Goal: Task Accomplishment & Management: Manage account settings

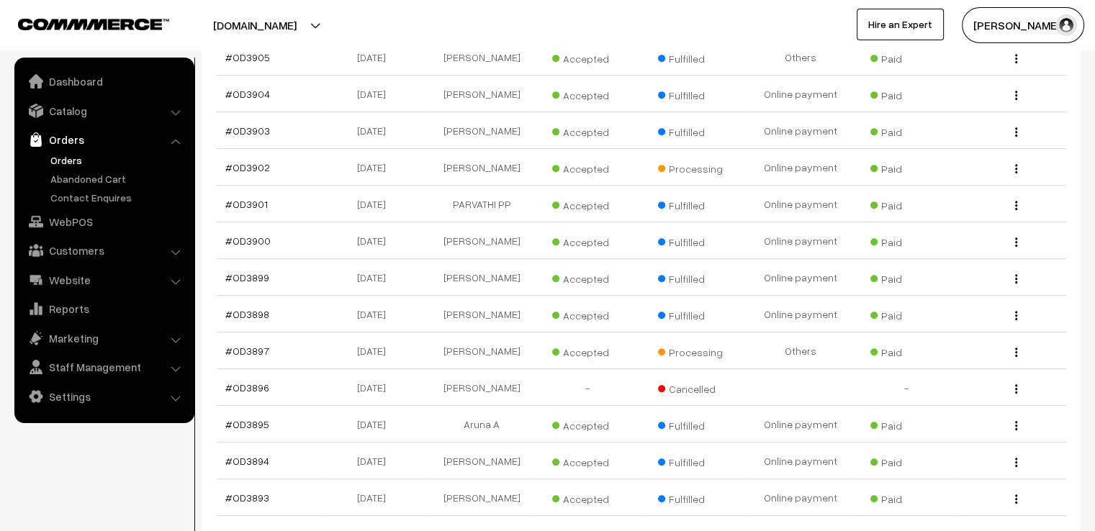
scroll to position [662, 0]
click at [232, 163] on link "#OD3902" at bounding box center [247, 169] width 45 height 12
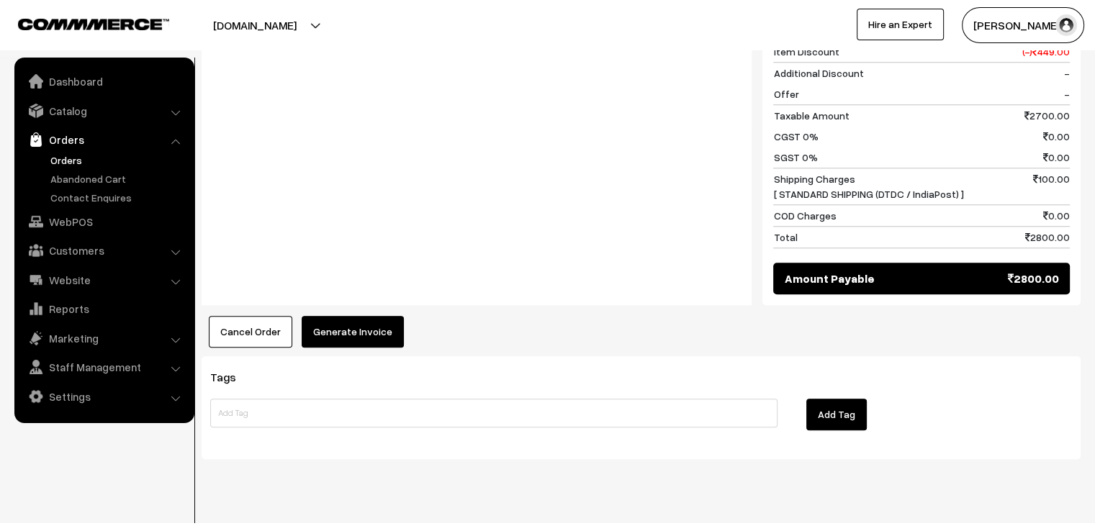
scroll to position [1260, 0]
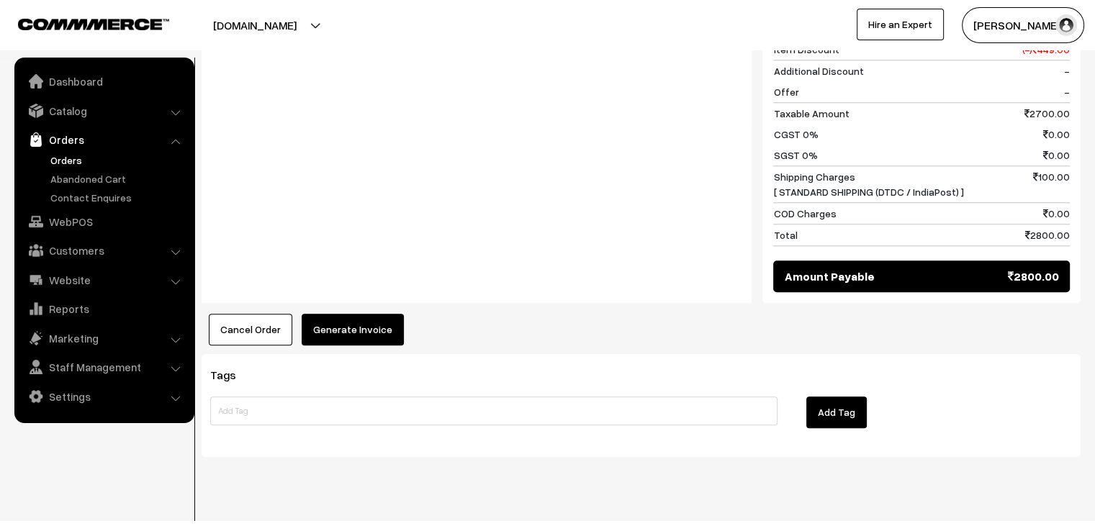
click at [348, 317] on button "Generate Invoice" at bounding box center [353, 330] width 102 height 32
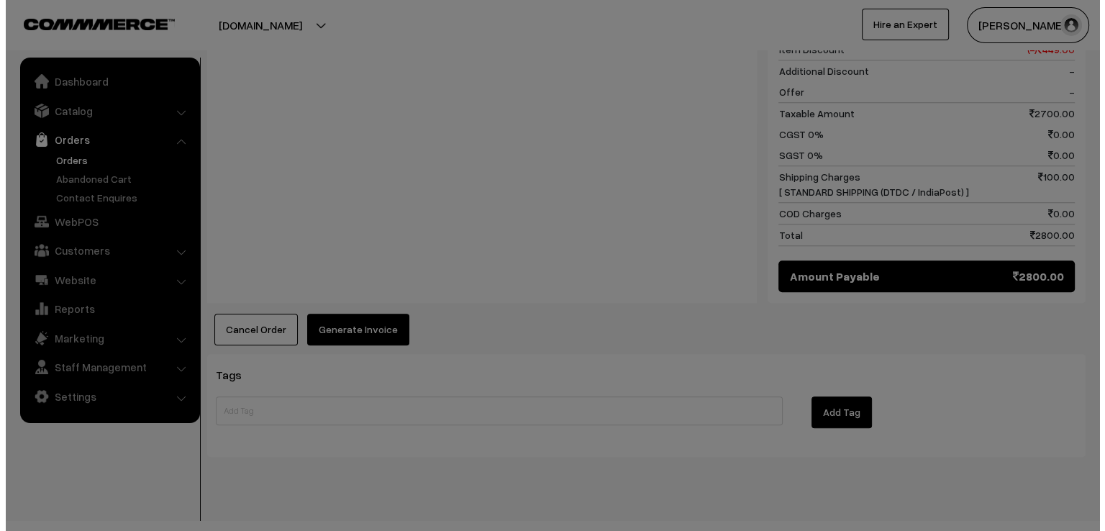
scroll to position [1268, 0]
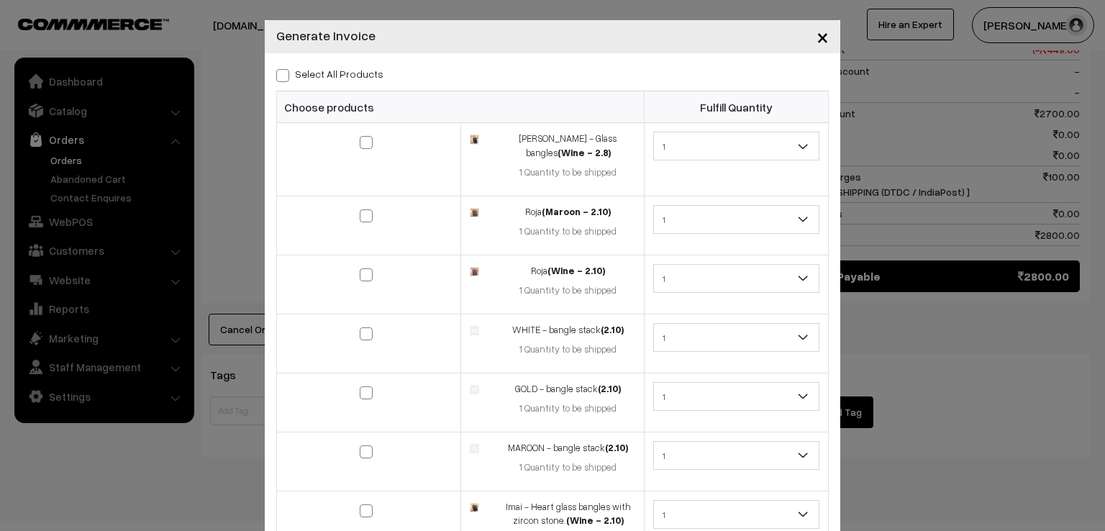
click at [276, 77] on span at bounding box center [282, 75] width 13 height 13
click at [276, 77] on input "Select All Products" at bounding box center [280, 72] width 9 height 9
checkbox input "true"
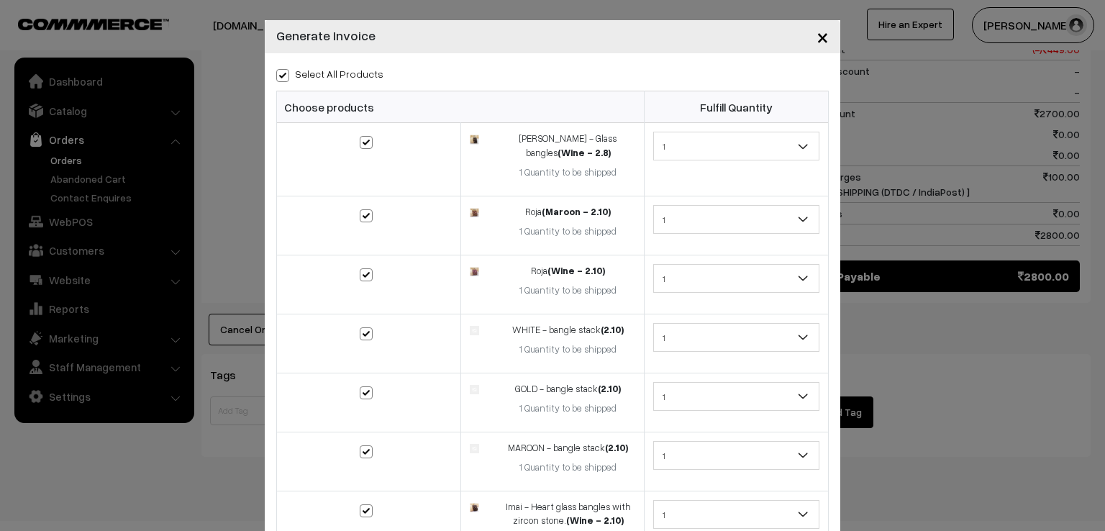
checkbox input "true"
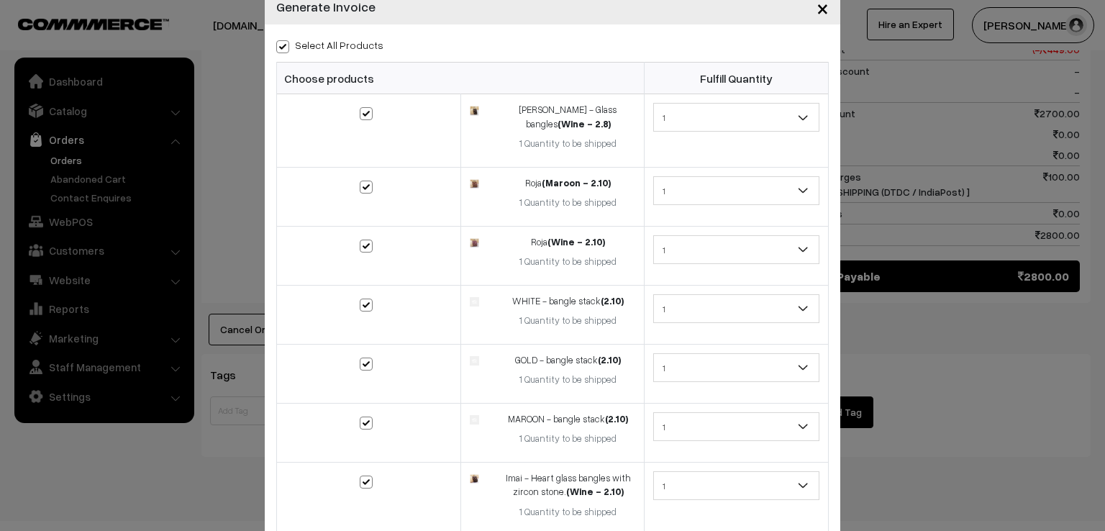
scroll to position [140, 0]
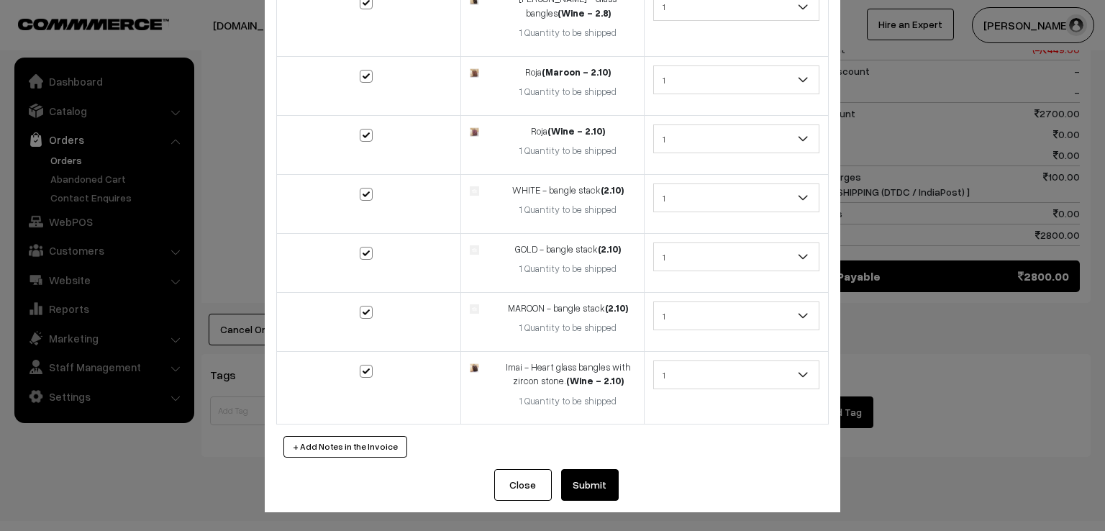
click at [594, 469] on button "Submit" at bounding box center [590, 485] width 58 height 32
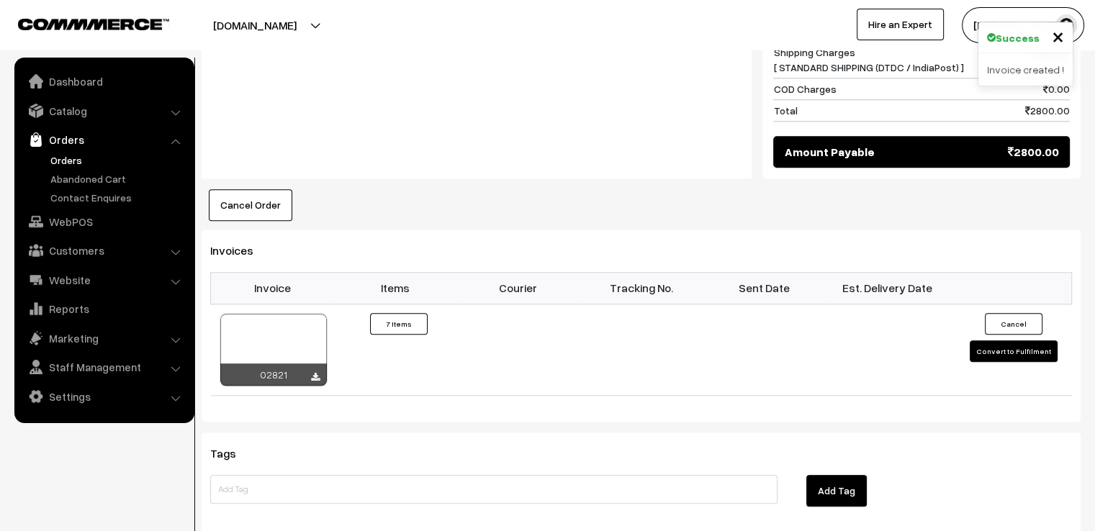
scroll to position [1411, 0]
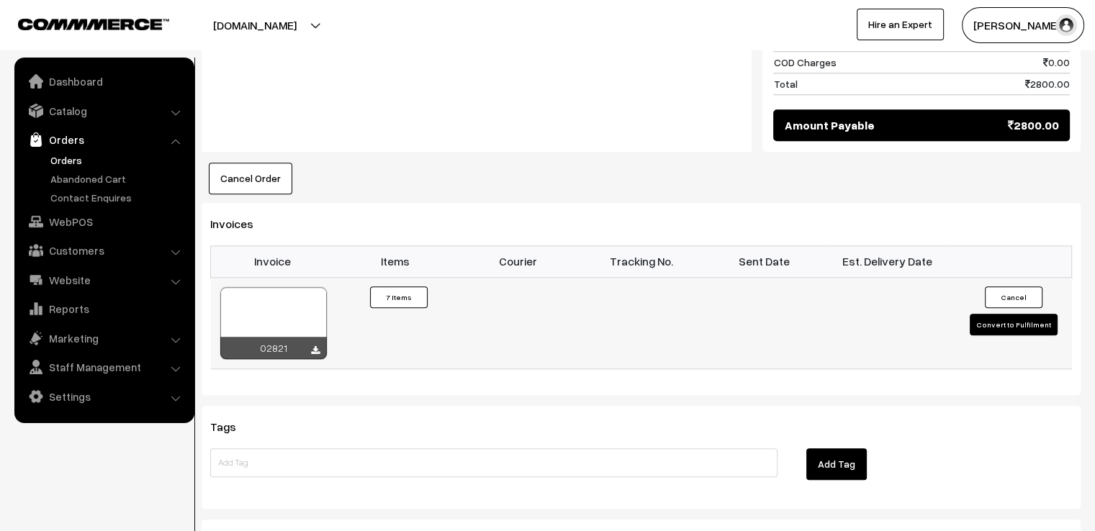
click at [1023, 315] on button "Convert to Fulfilment" at bounding box center [1013, 325] width 88 height 22
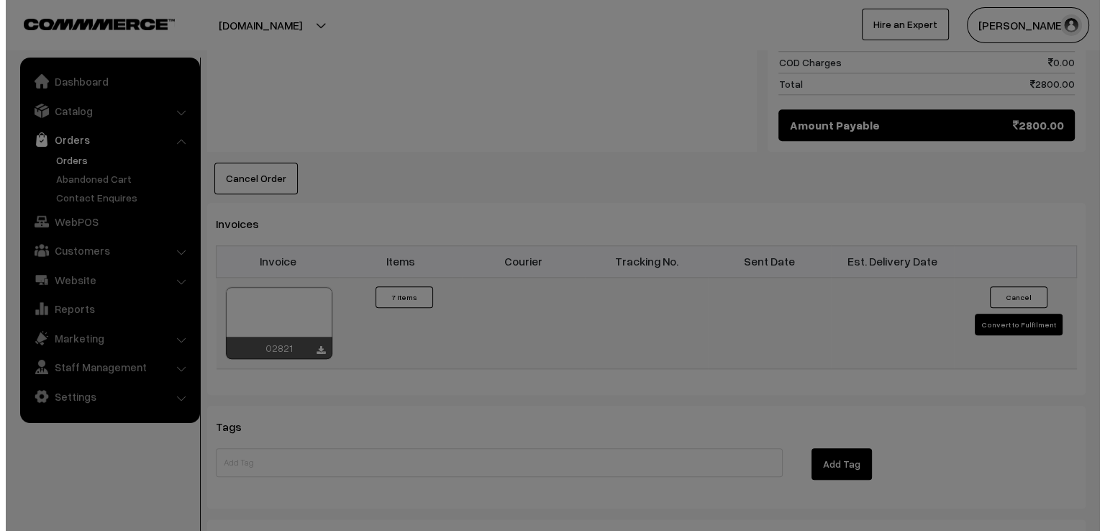
scroll to position [1419, 0]
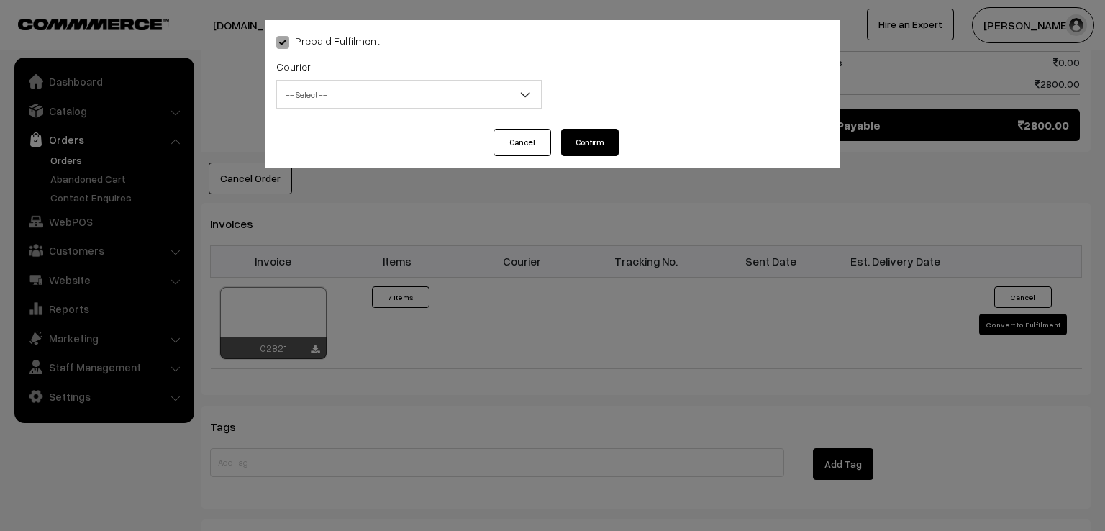
click at [495, 99] on span "-- Select --" at bounding box center [409, 94] width 264 height 25
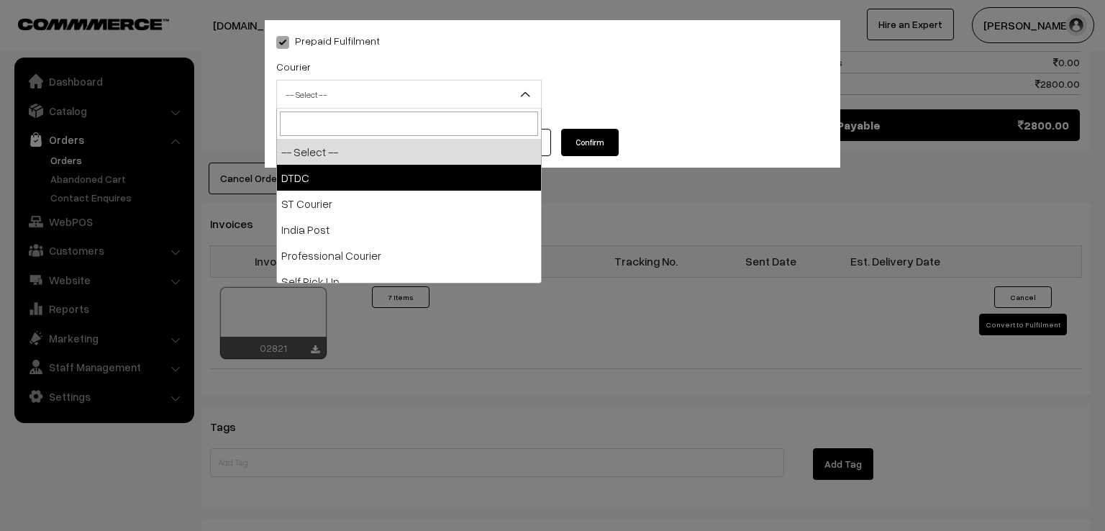
select select "1"
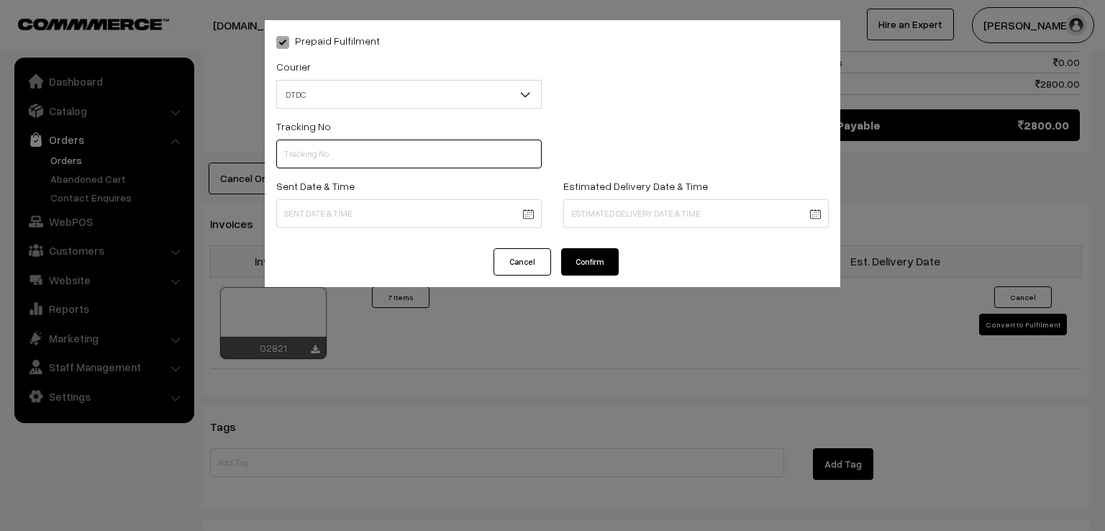
click at [371, 168] on input "text" at bounding box center [409, 154] width 266 height 29
type input "d"
type input "D1007858291"
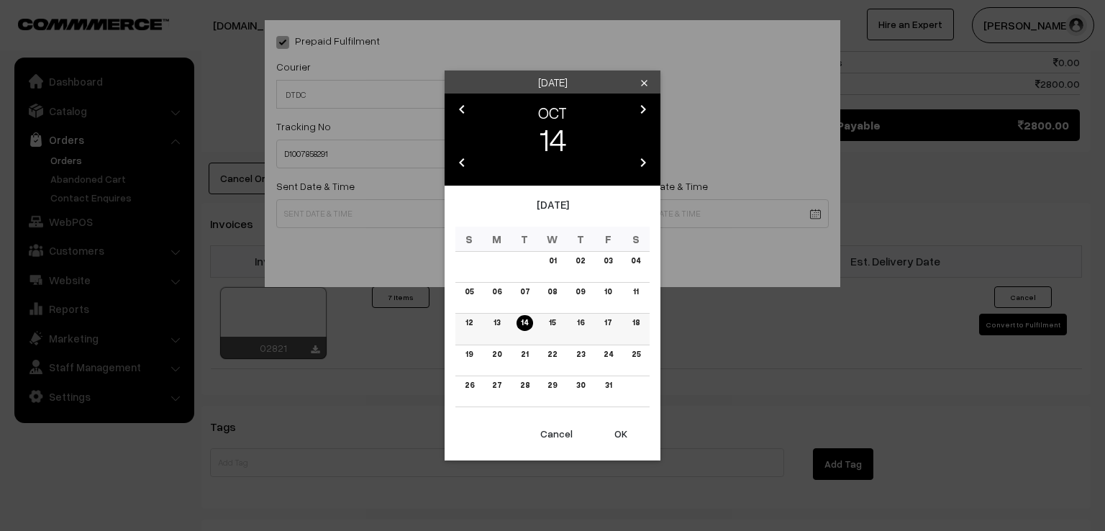
click at [504, 326] on link "13" at bounding box center [496, 322] width 15 height 15
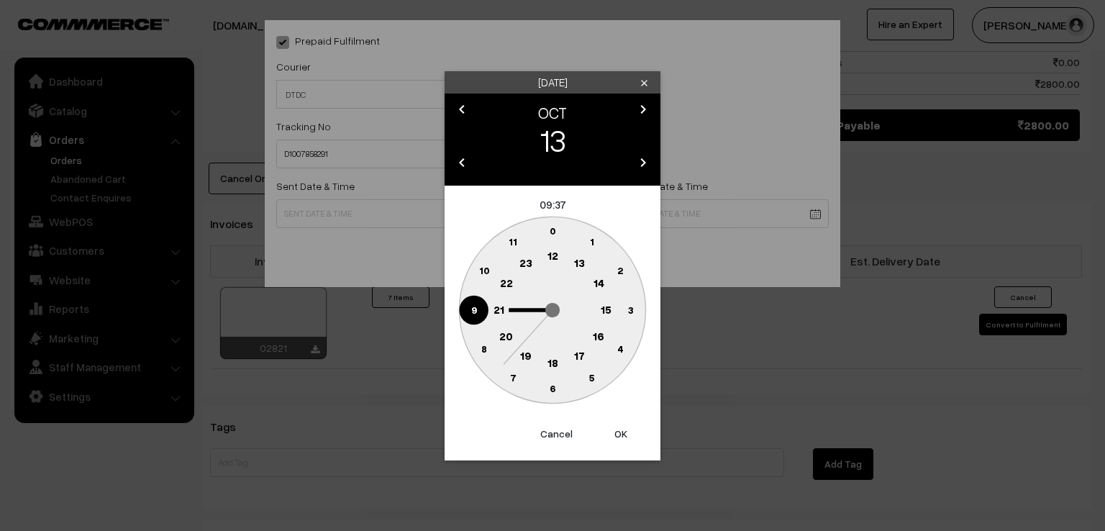
click at [475, 315] on circle at bounding box center [474, 310] width 30 height 30
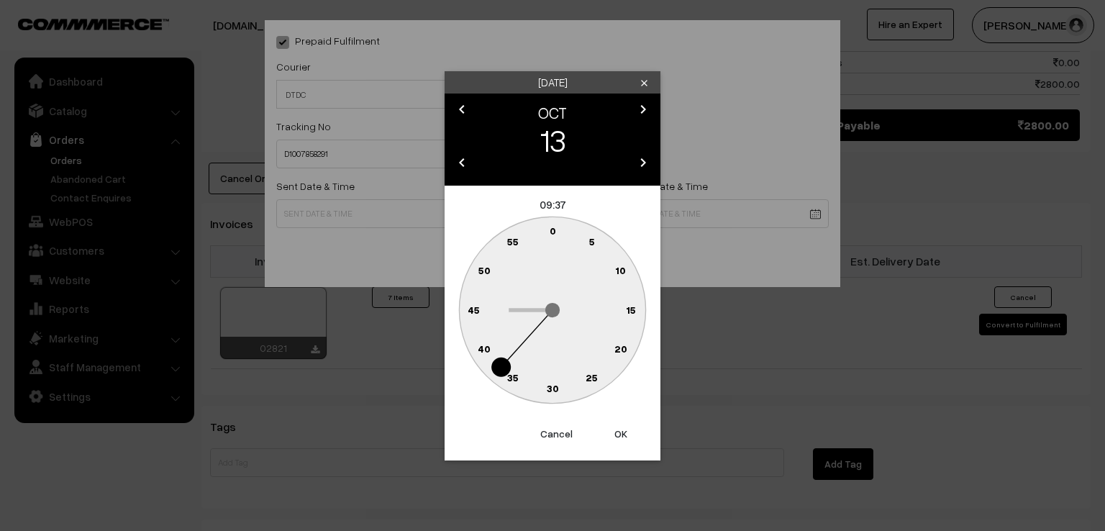
click at [552, 226] on text "0" at bounding box center [553, 231] width 6 height 12
type input "13-10-2025 09:00"
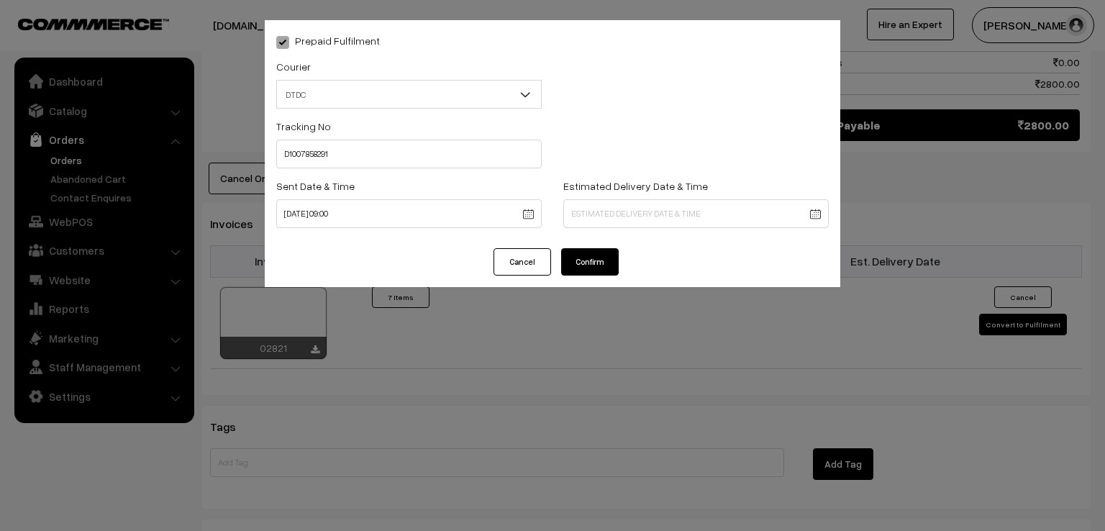
click at [587, 263] on button "Confirm" at bounding box center [590, 261] width 58 height 27
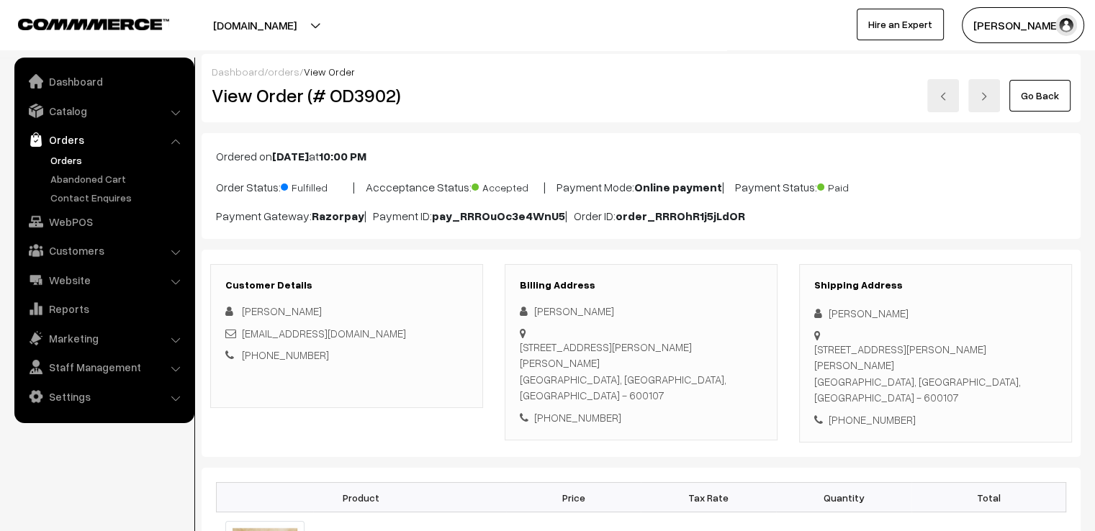
click at [1011, 107] on link "Go Back" at bounding box center [1039, 96] width 61 height 32
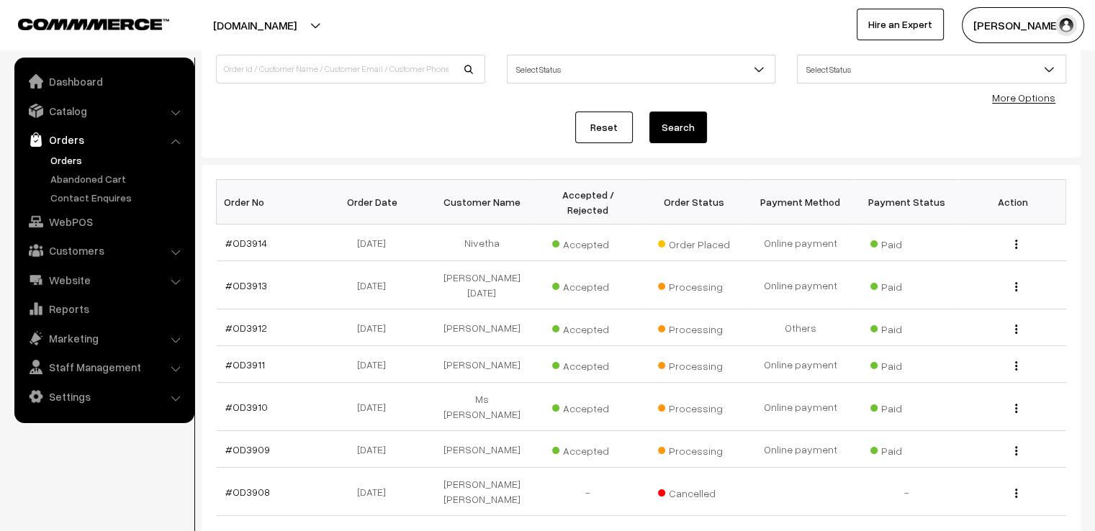
scroll to position [115, 0]
click at [243, 399] on link "#OD3910" at bounding box center [246, 405] width 42 height 12
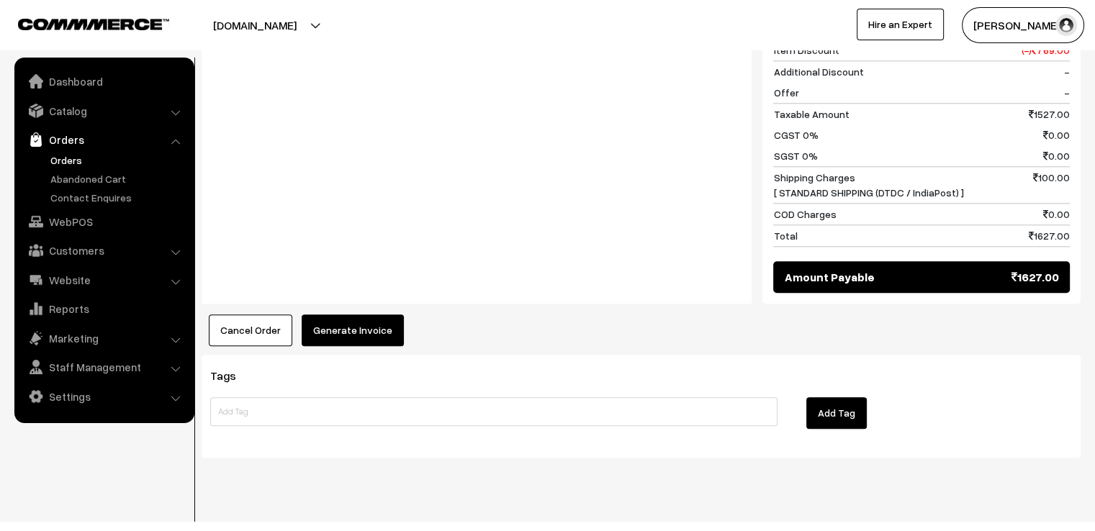
scroll to position [1454, 0]
click at [366, 314] on button "Generate Invoice" at bounding box center [353, 330] width 102 height 32
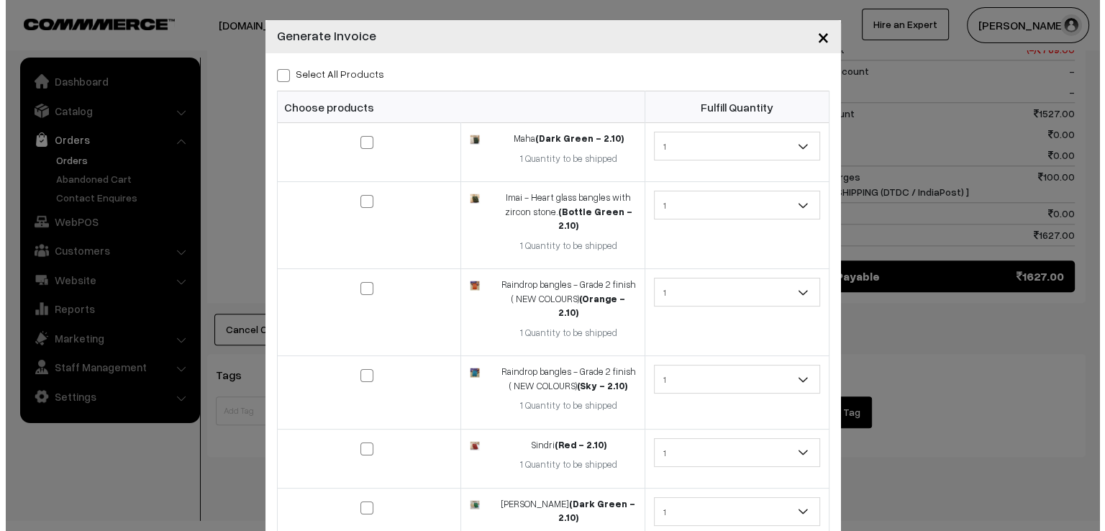
scroll to position [1465, 0]
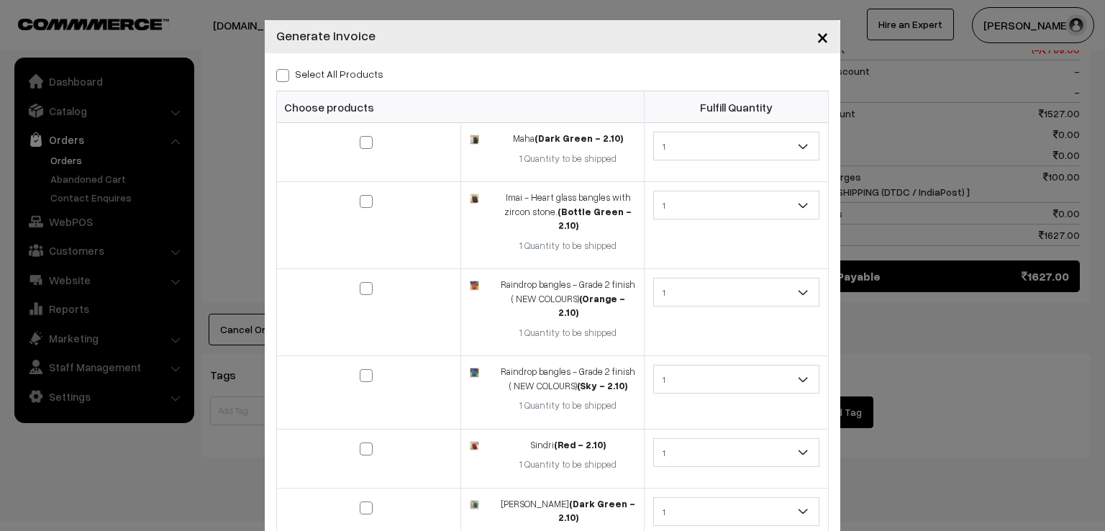
click at [284, 83] on div "Select All Products Choose products Fulfill Quantity 1 1 1 1 1" at bounding box center [553, 432] width 576 height 758
click at [277, 76] on span at bounding box center [282, 75] width 13 height 13
click at [277, 76] on input "Select All Products" at bounding box center [280, 72] width 9 height 9
checkbox input "true"
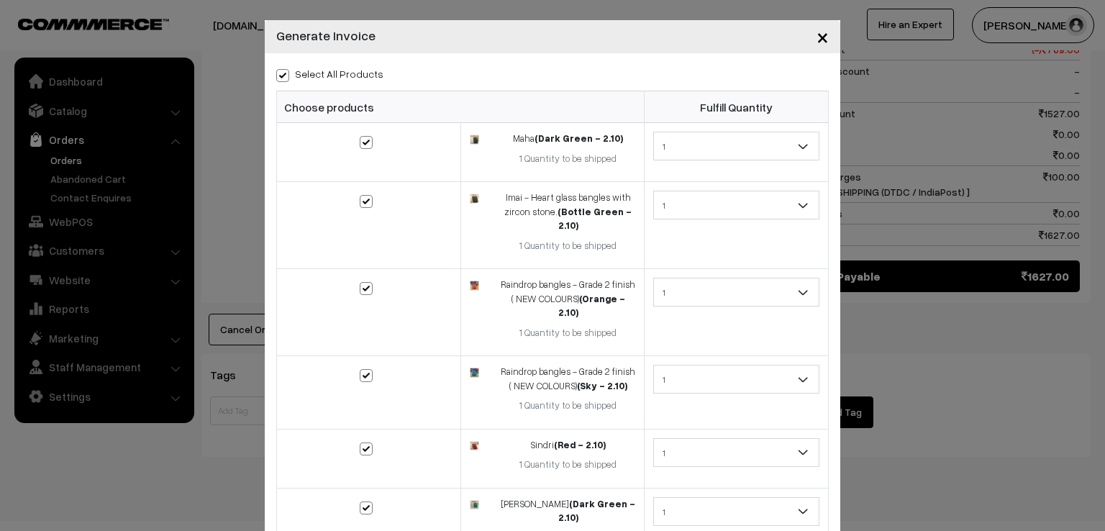
checkbox input "true"
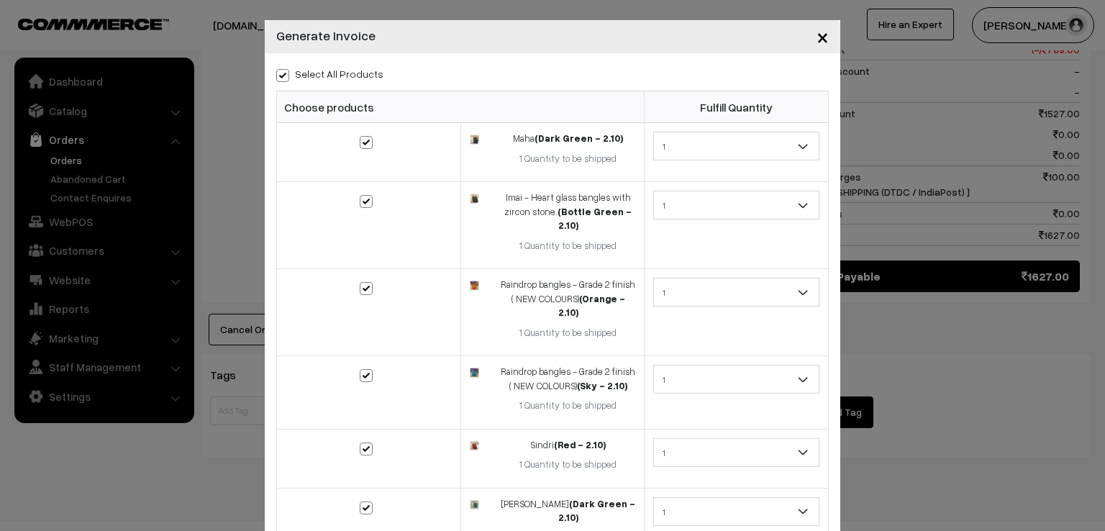
checkbox input "true"
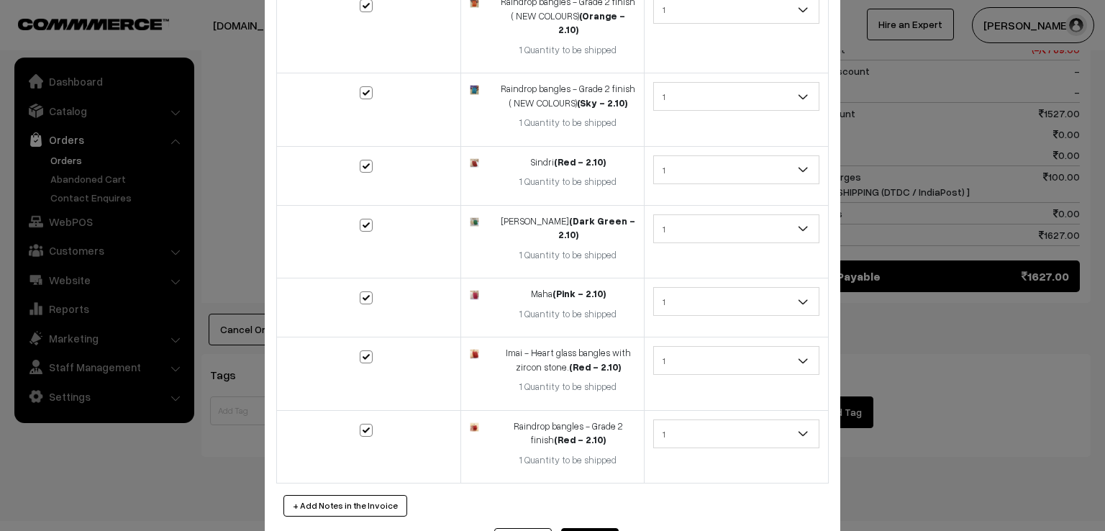
scroll to position [299, 0]
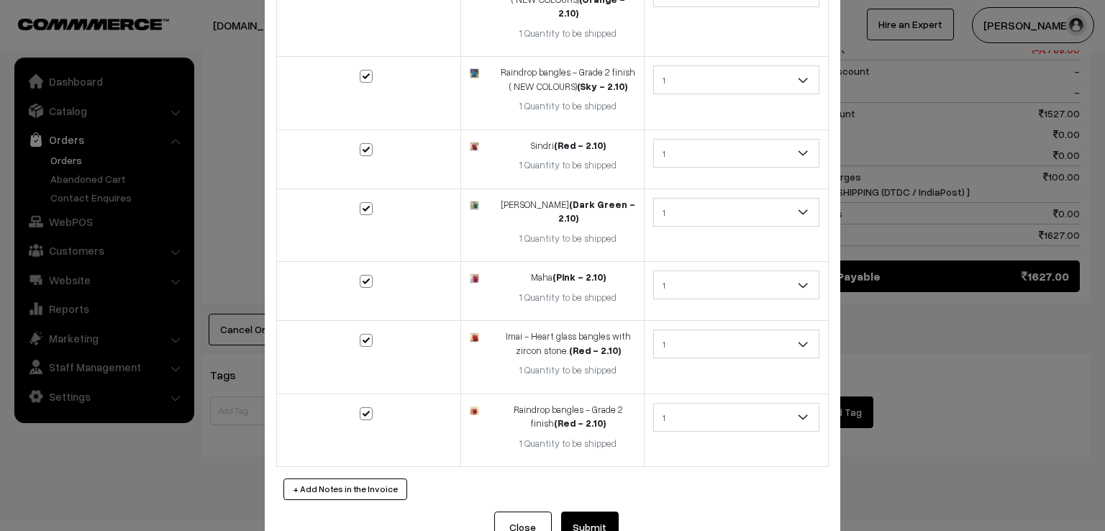
click at [587, 512] on button "Submit" at bounding box center [590, 528] width 58 height 32
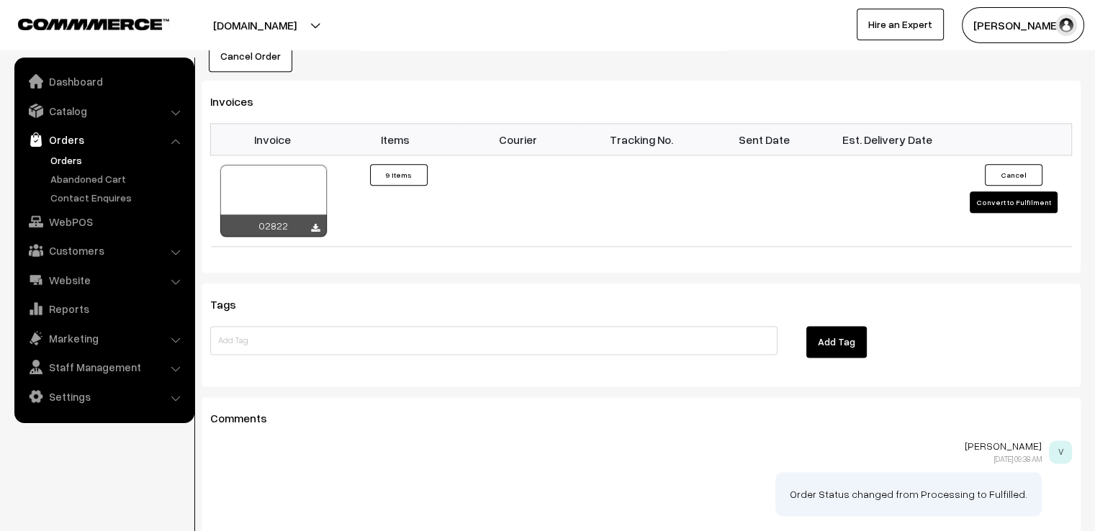
scroll to position [1756, 0]
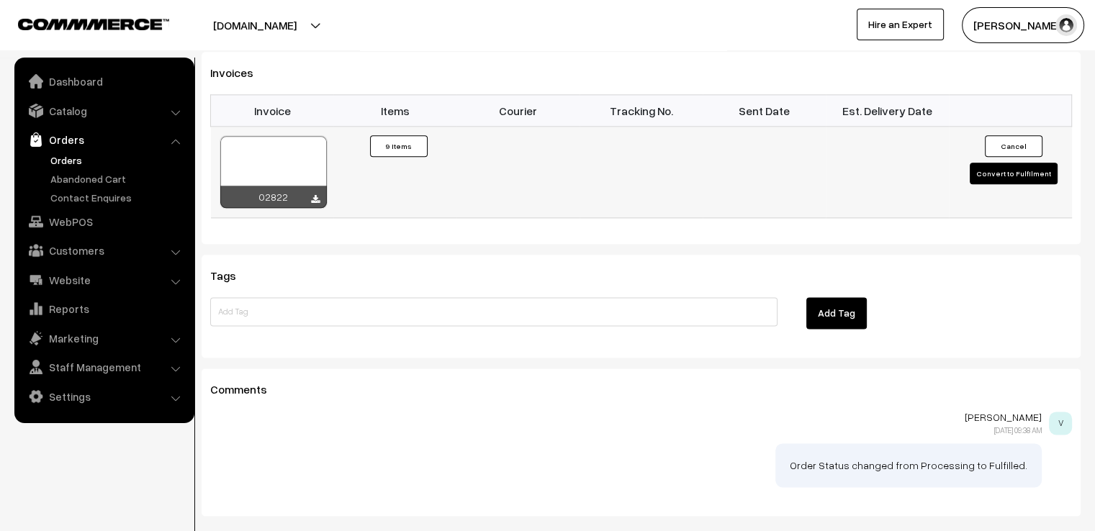
click at [1015, 163] on button "Convert to Fulfilment" at bounding box center [1013, 174] width 88 height 22
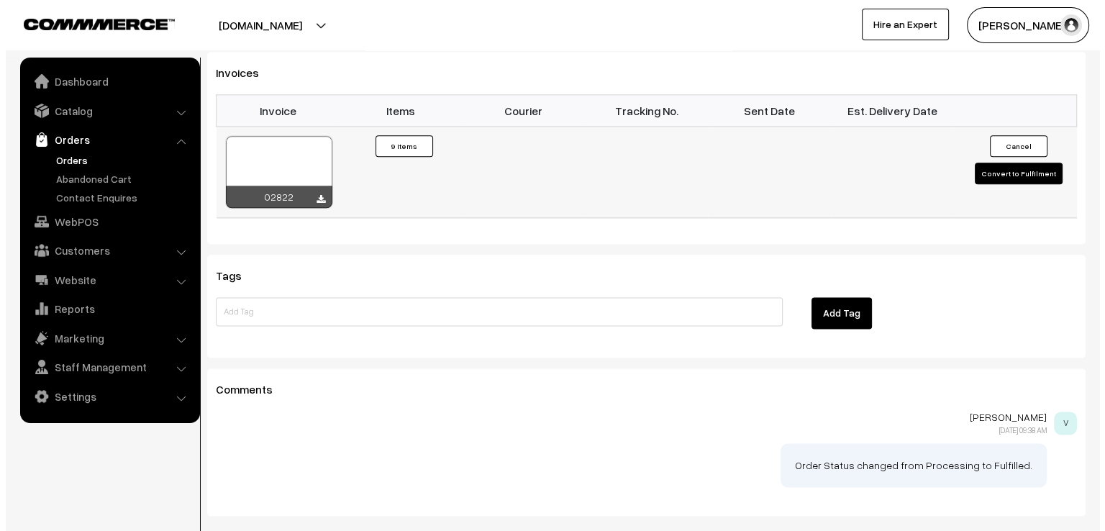
scroll to position [1767, 0]
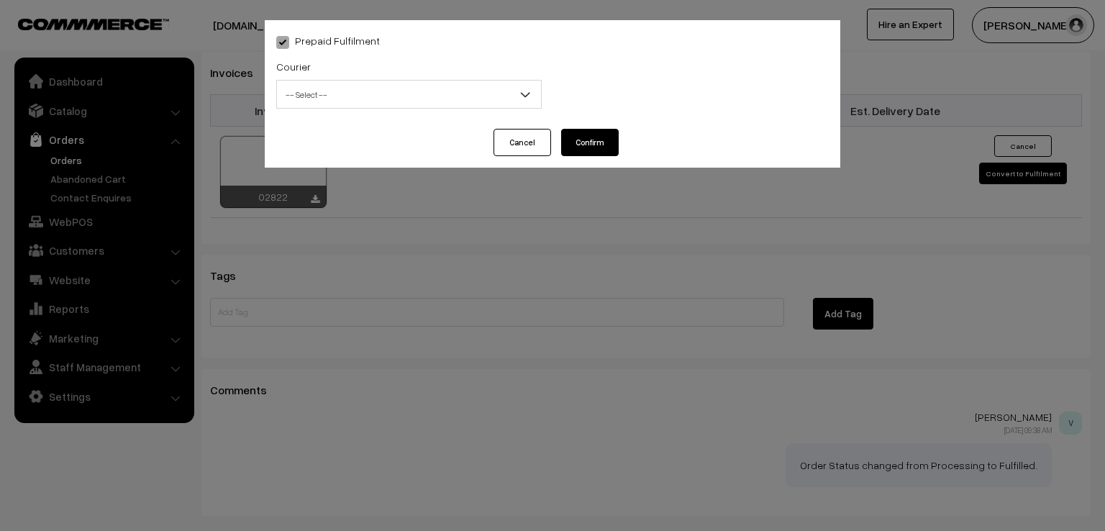
click at [458, 95] on span "-- Select --" at bounding box center [409, 94] width 264 height 25
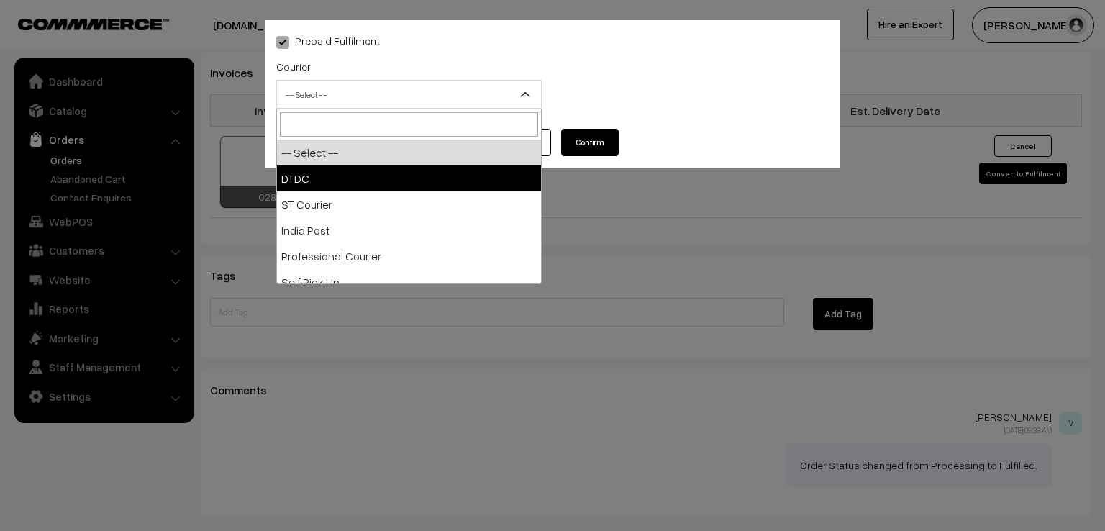
select select "1"
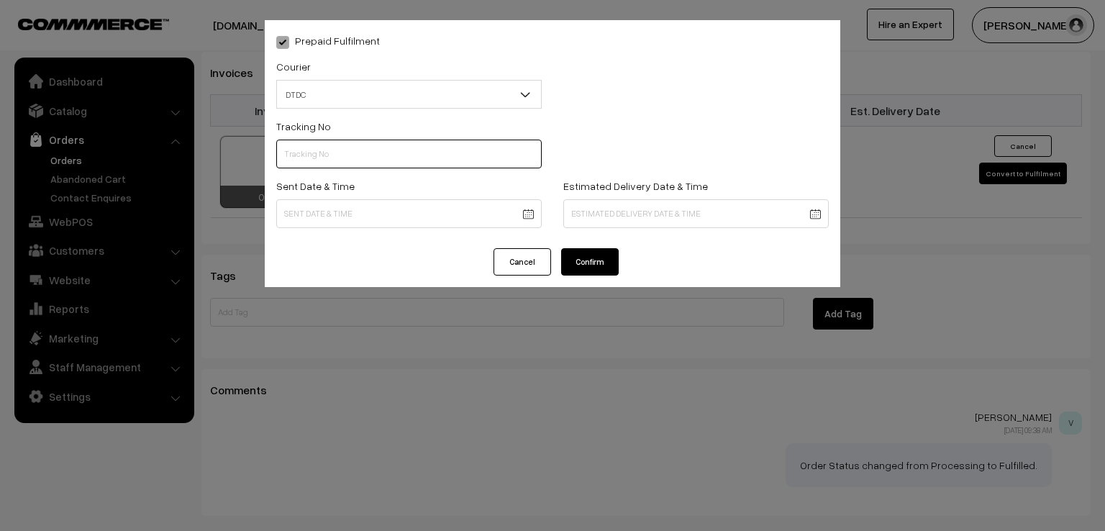
click at [348, 161] on input "text" at bounding box center [409, 154] width 266 height 29
type input "D1007858290"
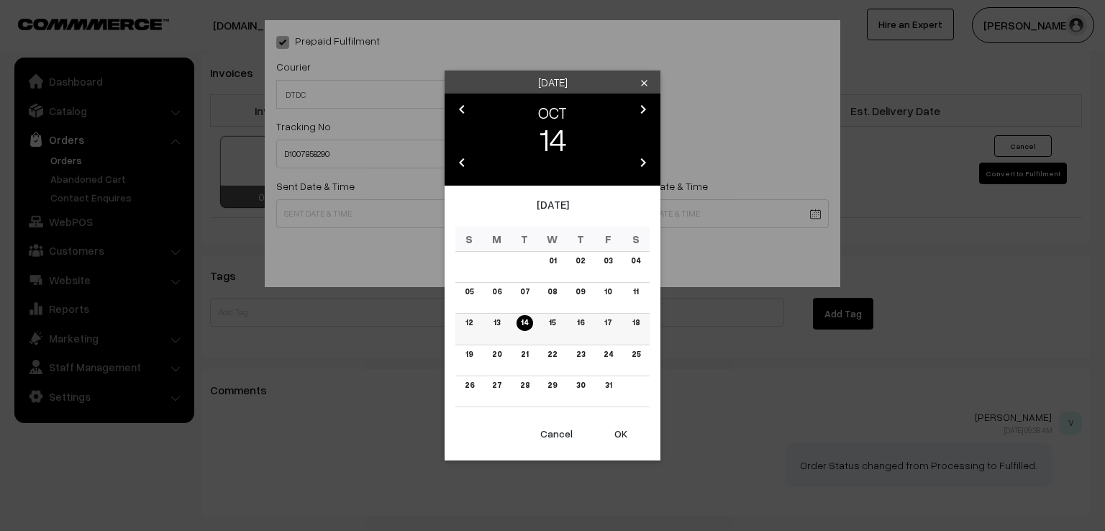
click at [493, 325] on link "13" at bounding box center [496, 322] width 15 height 15
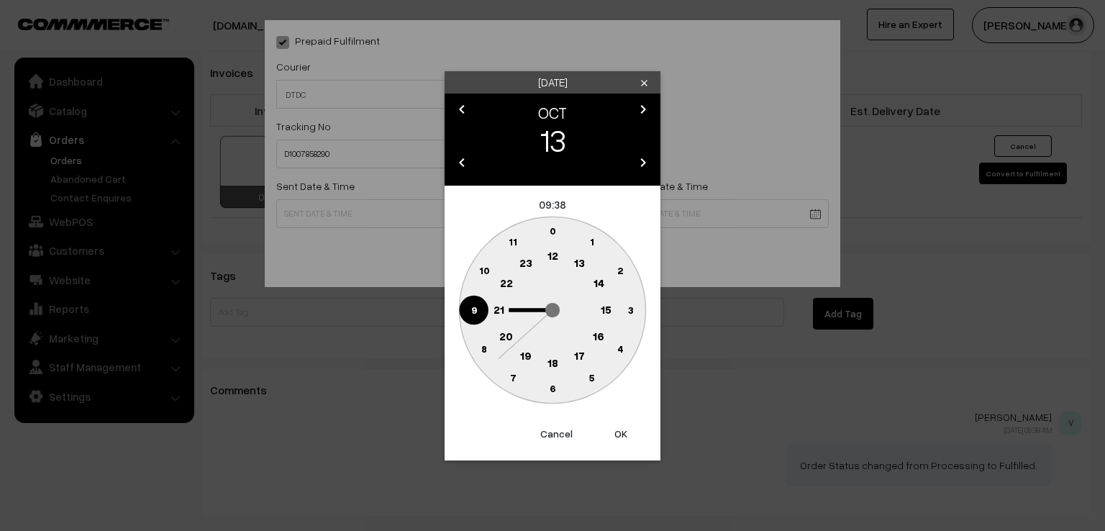
click at [467, 310] on circle at bounding box center [474, 310] width 30 height 30
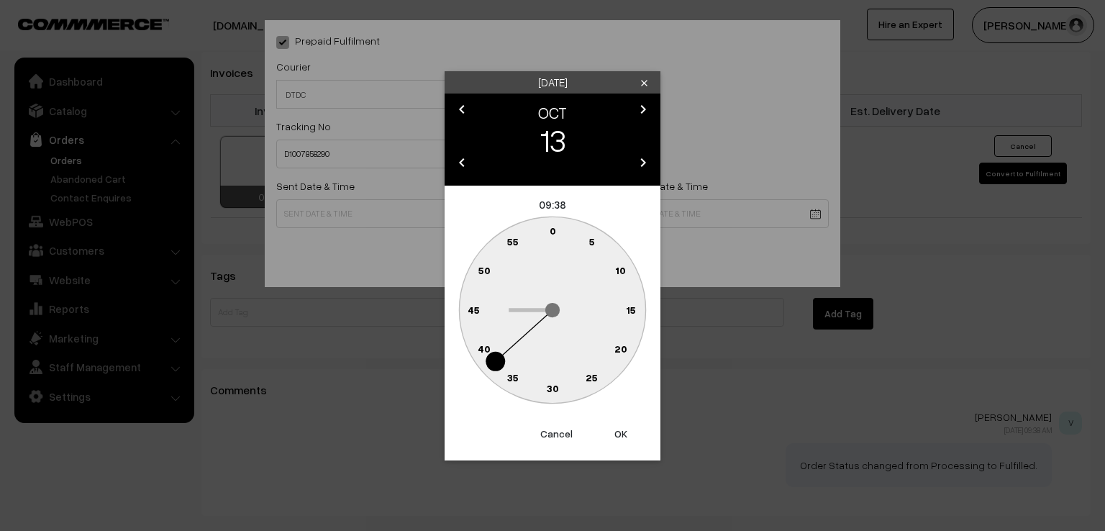
click at [556, 230] on text "0" at bounding box center [553, 231] width 6 height 12
type input "13-10-2025 09:00"
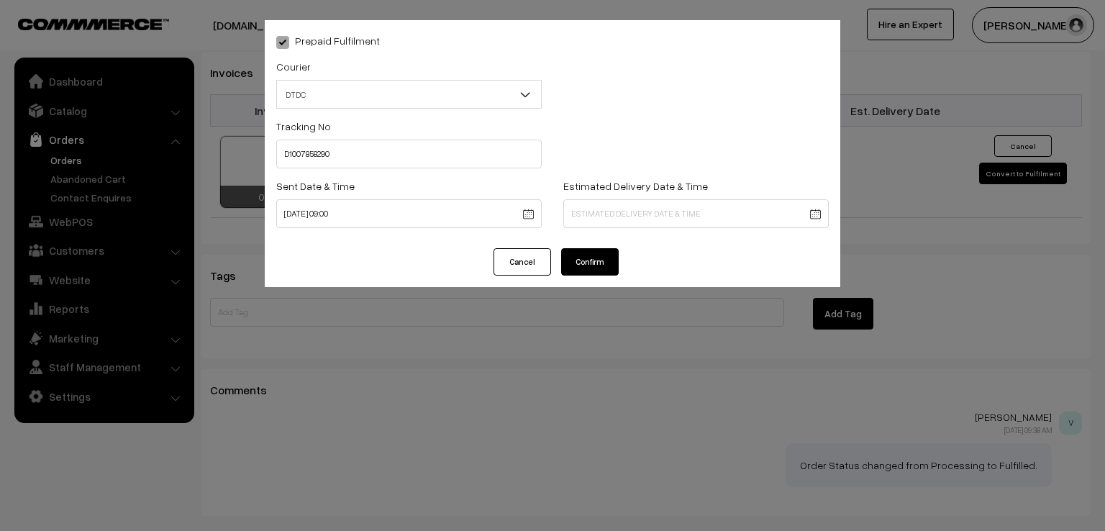
click at [596, 266] on button "Confirm" at bounding box center [590, 261] width 58 height 27
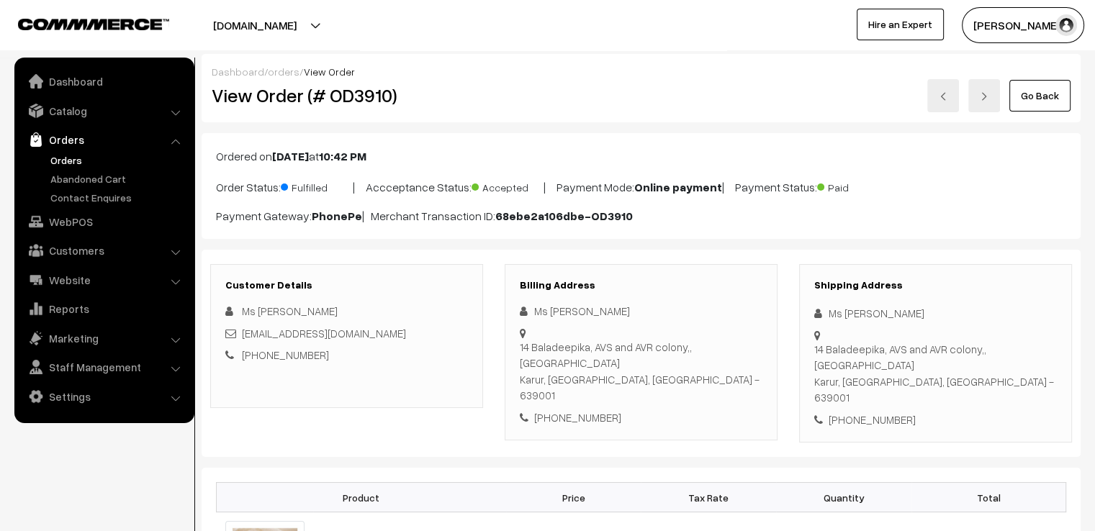
click at [1046, 91] on link "Go Back" at bounding box center [1039, 96] width 61 height 32
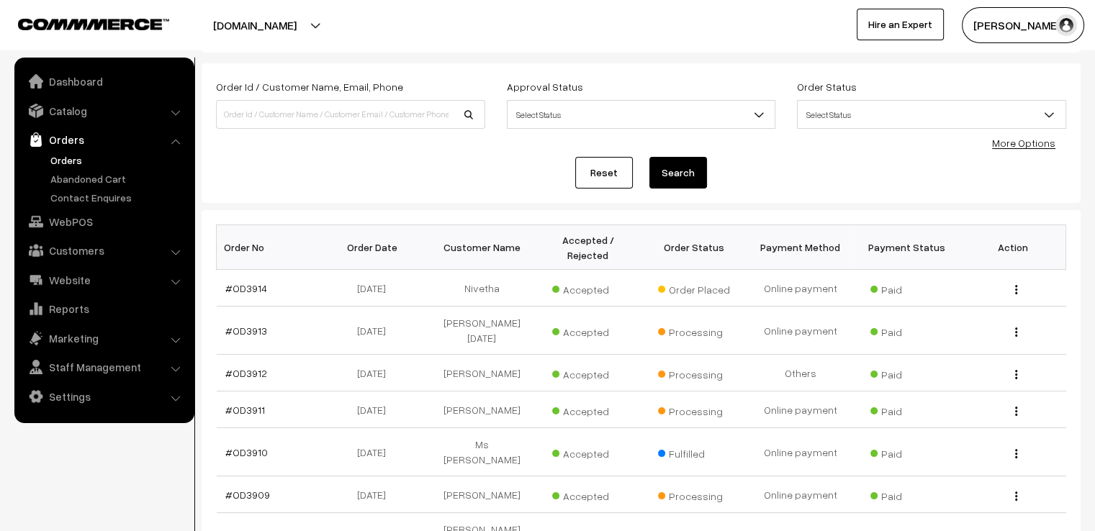
scroll to position [86, 0]
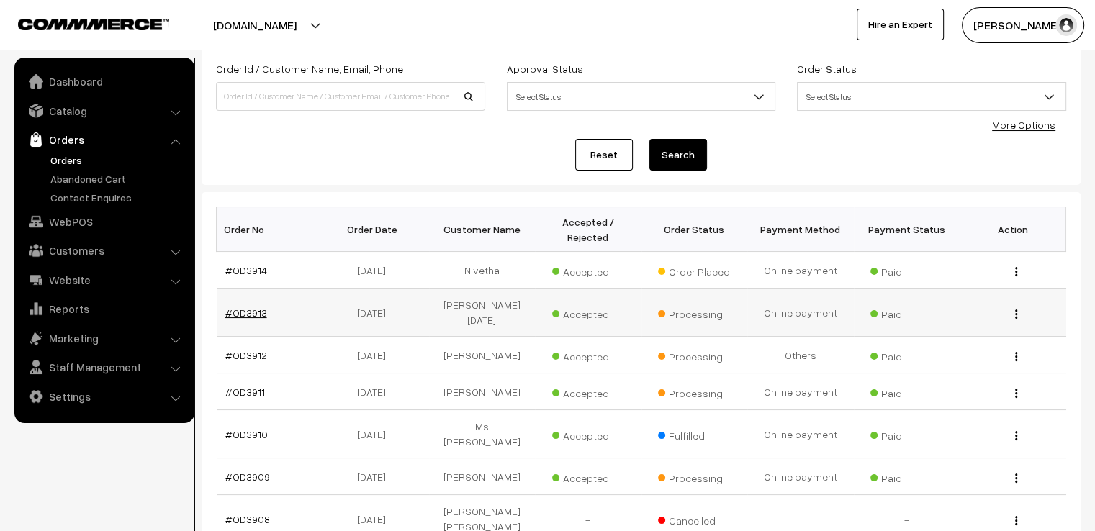
click at [242, 307] on link "#OD3913" at bounding box center [246, 313] width 42 height 12
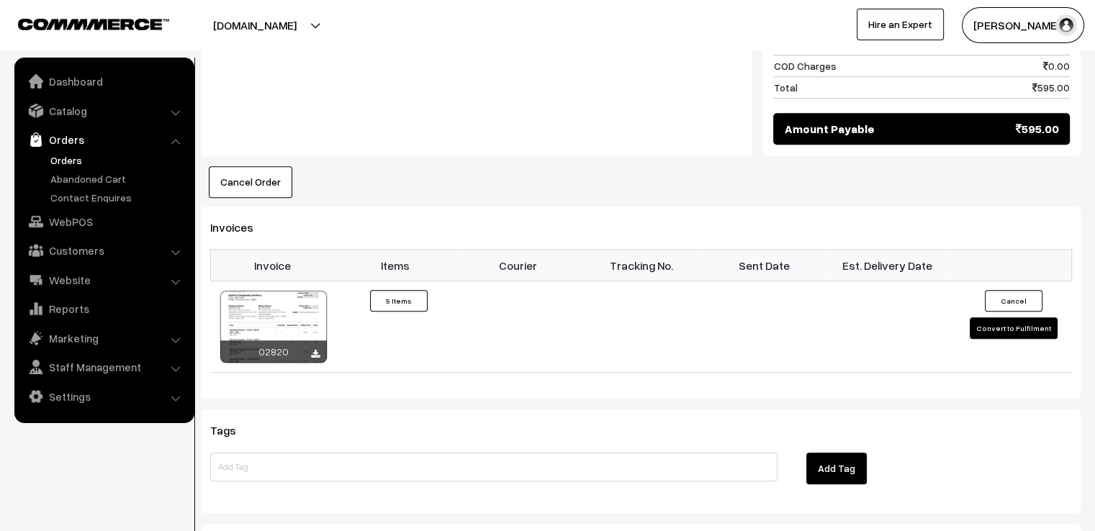
scroll to position [1238, 0]
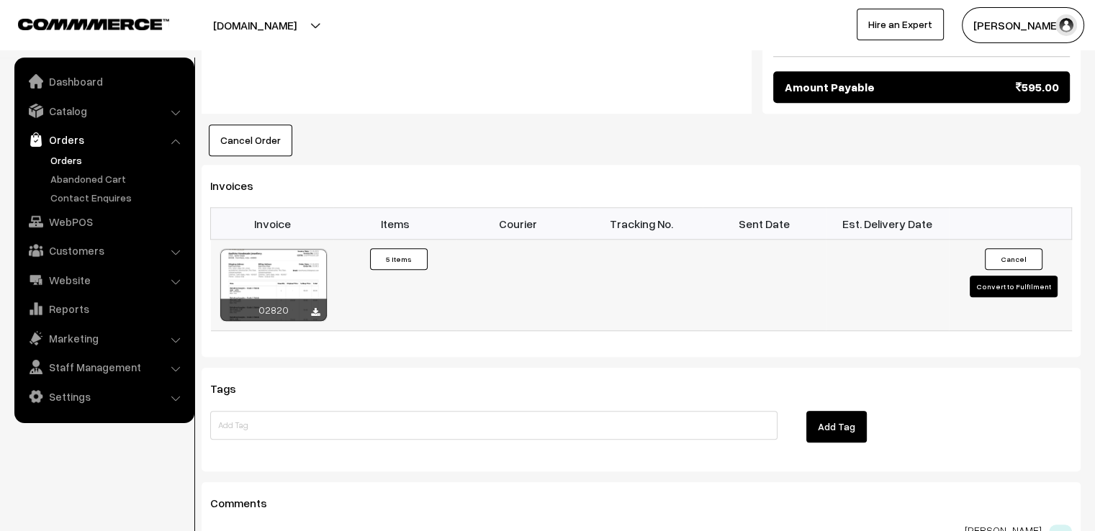
click at [1013, 276] on button "Convert to Fulfilment" at bounding box center [1013, 287] width 88 height 22
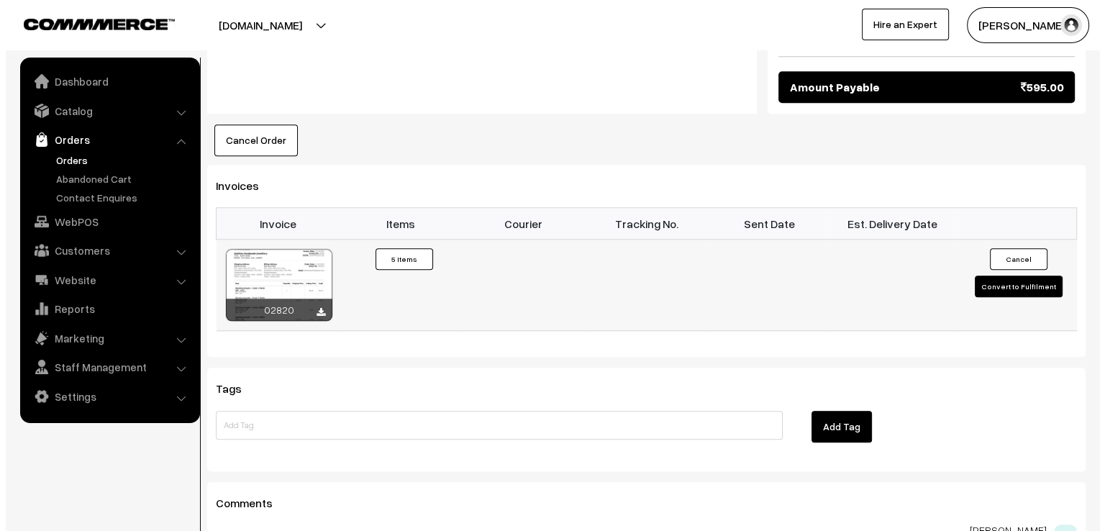
scroll to position [1244, 0]
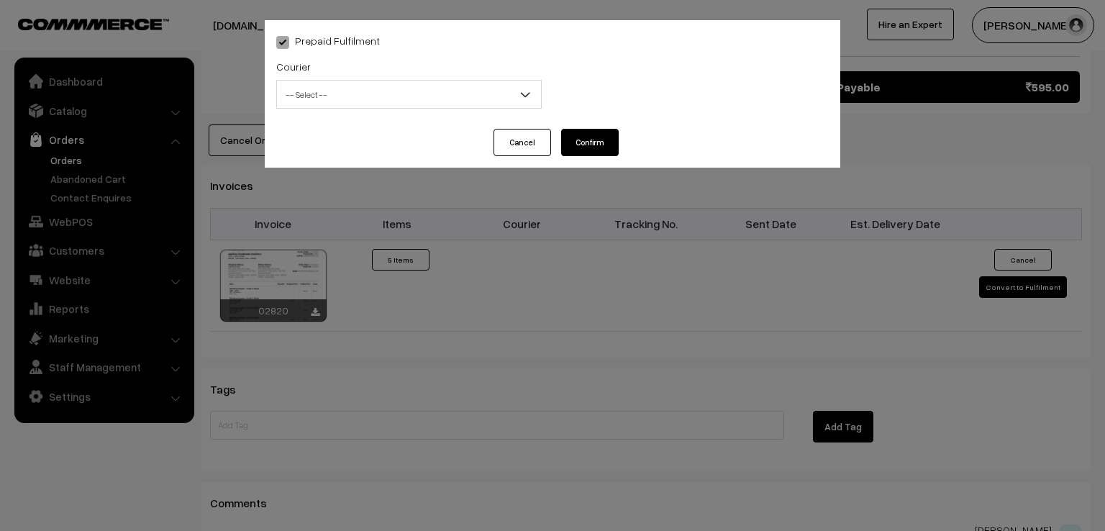
click at [455, 100] on span "-- Select --" at bounding box center [409, 94] width 264 height 25
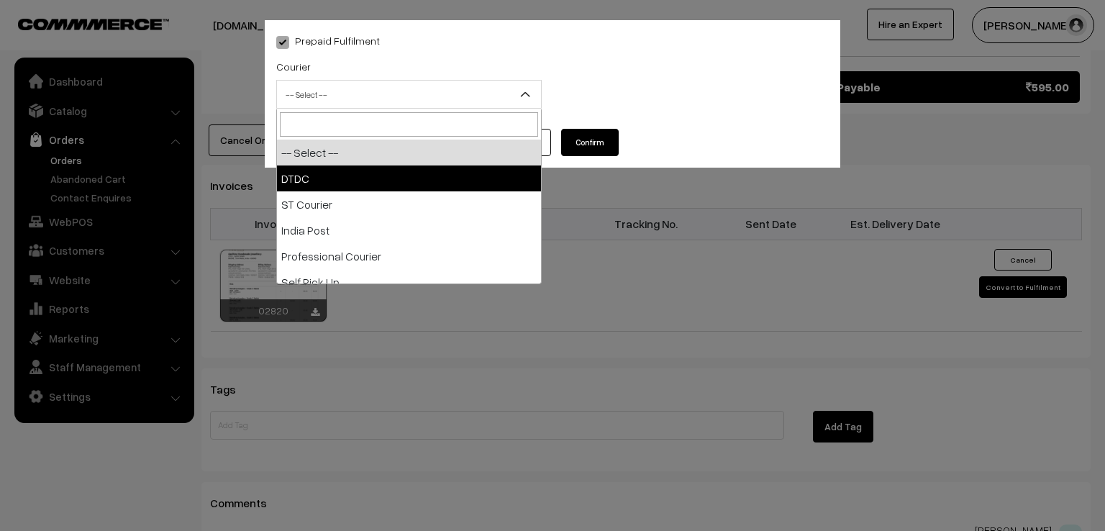
select select "1"
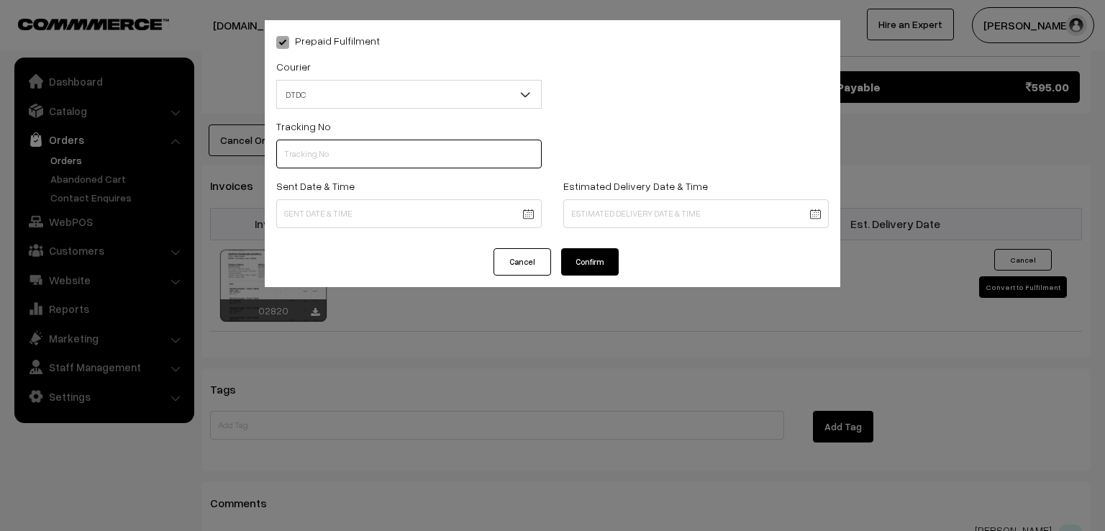
click at [373, 154] on input "text" at bounding box center [409, 154] width 266 height 29
type input "D2003855425"
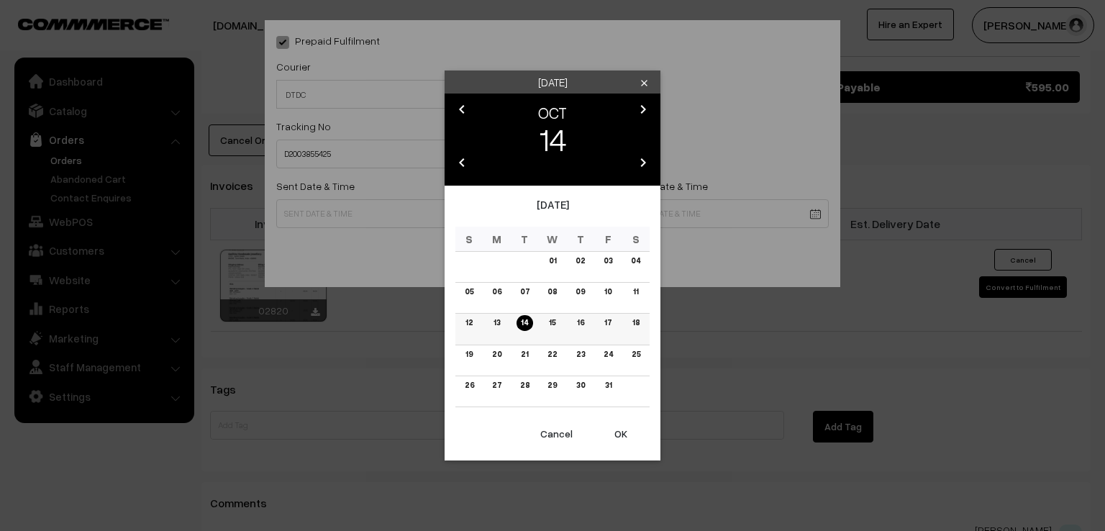
click at [504, 327] on td "13" at bounding box center [498, 329] width 28 height 31
click at [499, 323] on link "13" at bounding box center [496, 322] width 15 height 15
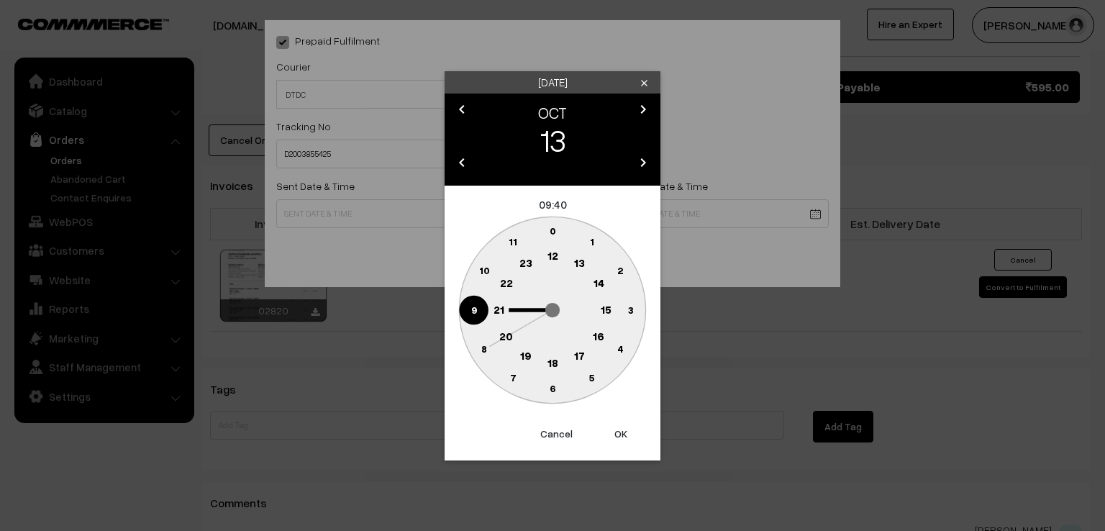
click at [483, 307] on circle at bounding box center [474, 310] width 30 height 30
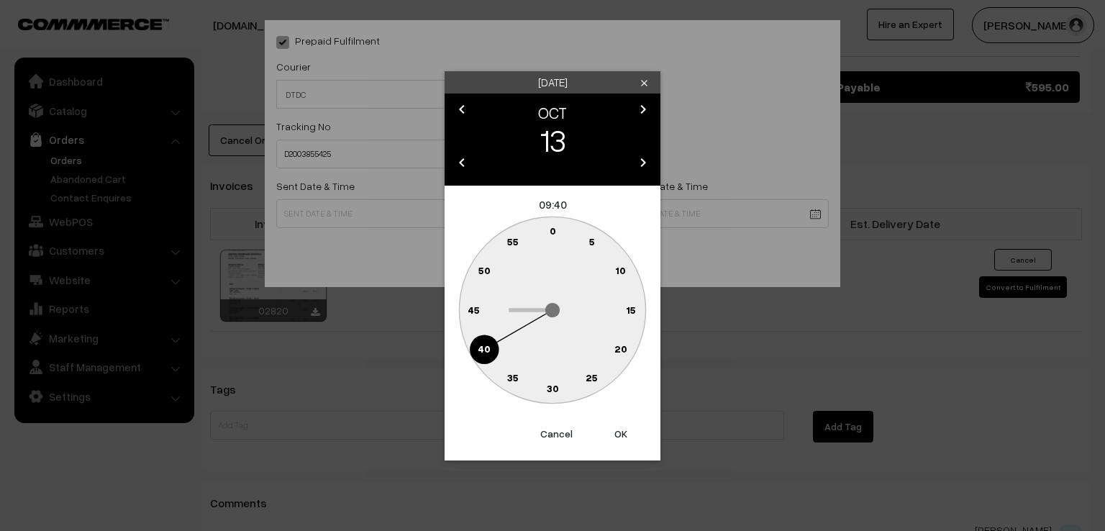
click at [550, 231] on text "0" at bounding box center [553, 231] width 6 height 12
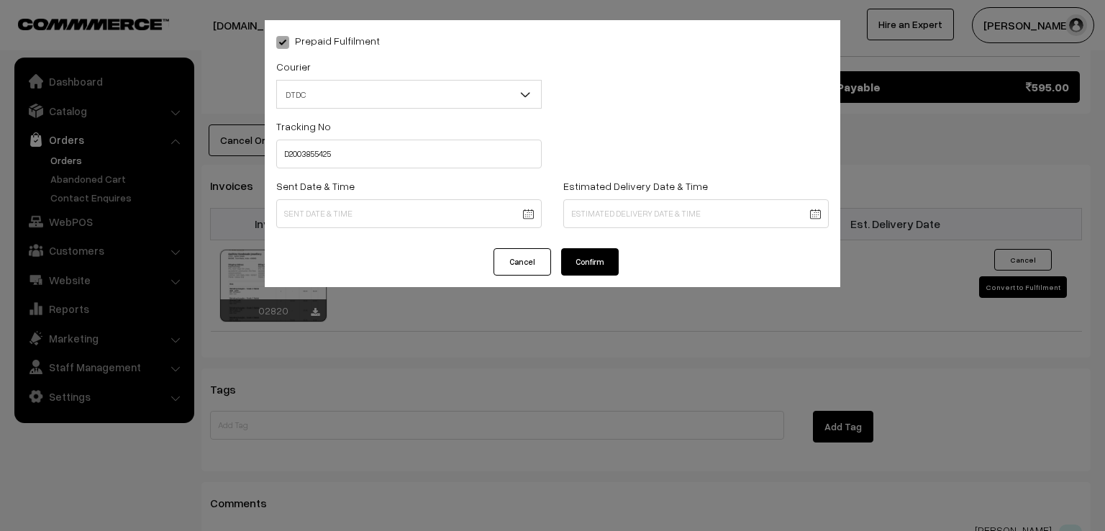
type input "13-10-2025 09:00"
click at [582, 257] on button "Confirm" at bounding box center [590, 261] width 58 height 27
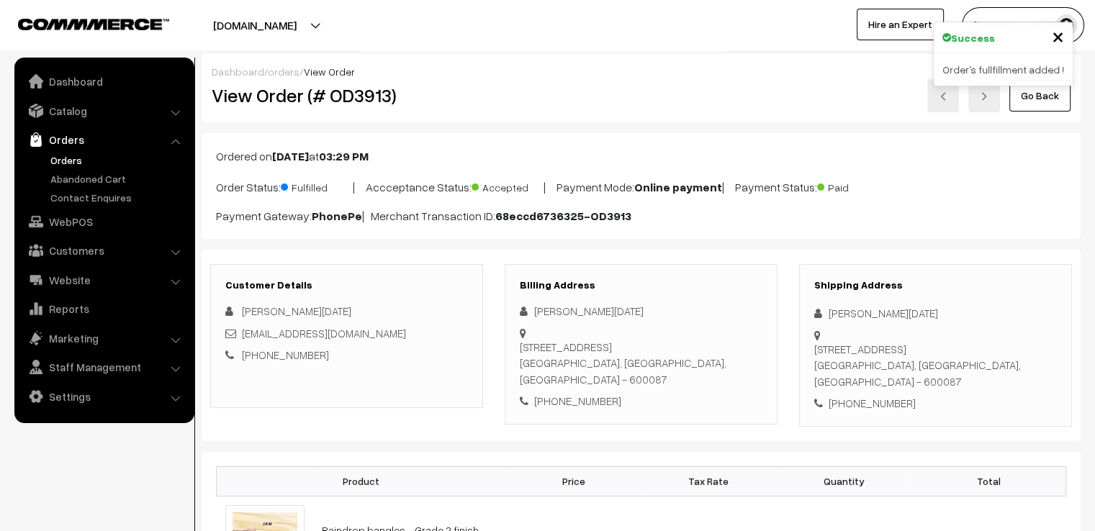
click at [1015, 96] on link "Go Back" at bounding box center [1039, 96] width 61 height 32
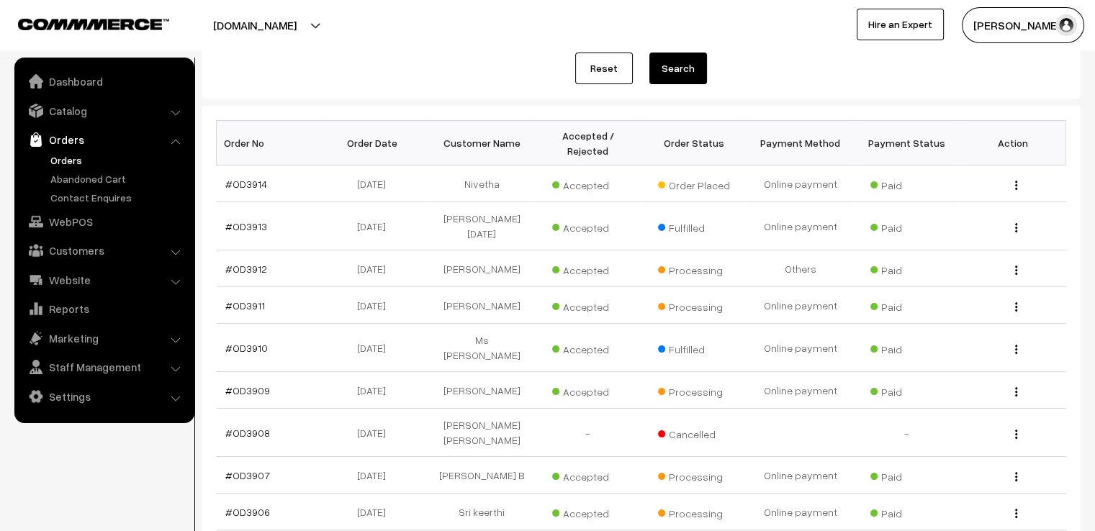
scroll to position [202, 0]
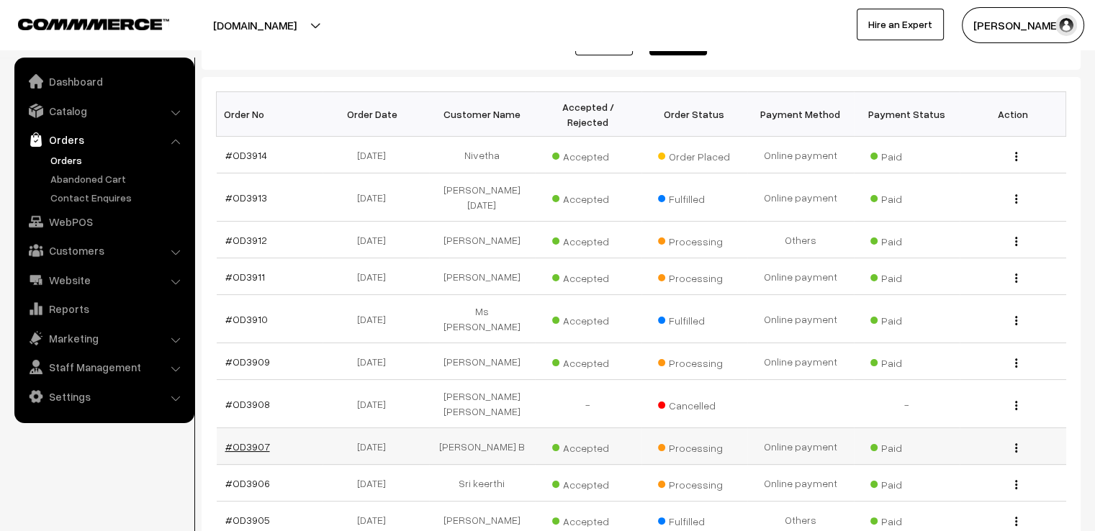
click at [240, 440] on link "#OD3907" at bounding box center [247, 446] width 45 height 12
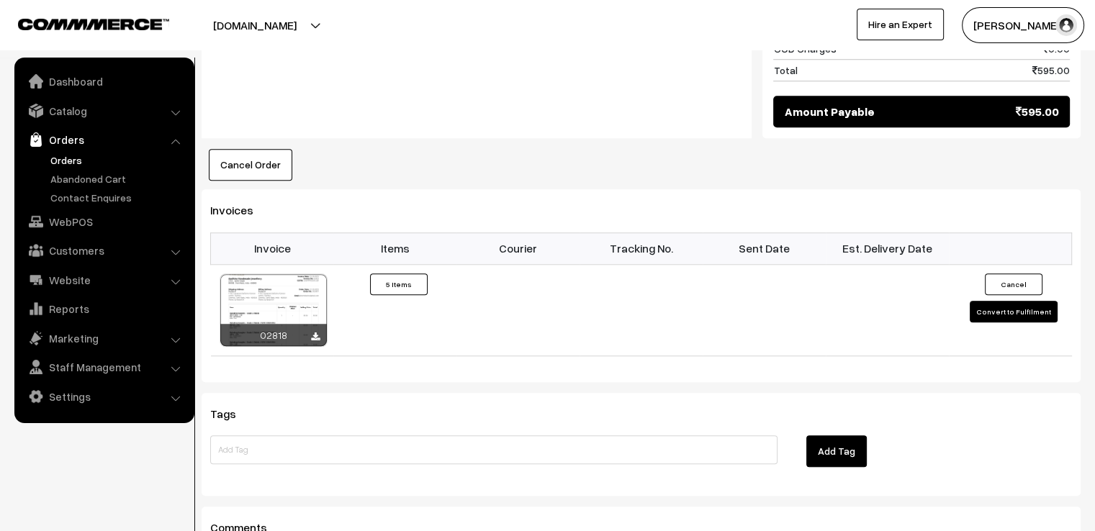
scroll to position [1209, 0]
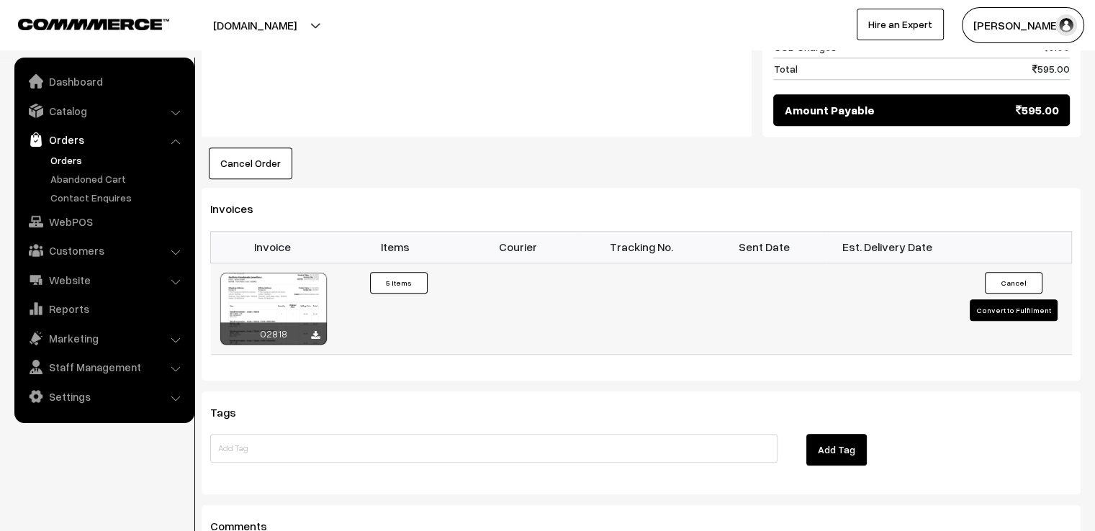
click at [1034, 299] on button "Convert to Fulfilment" at bounding box center [1013, 310] width 88 height 22
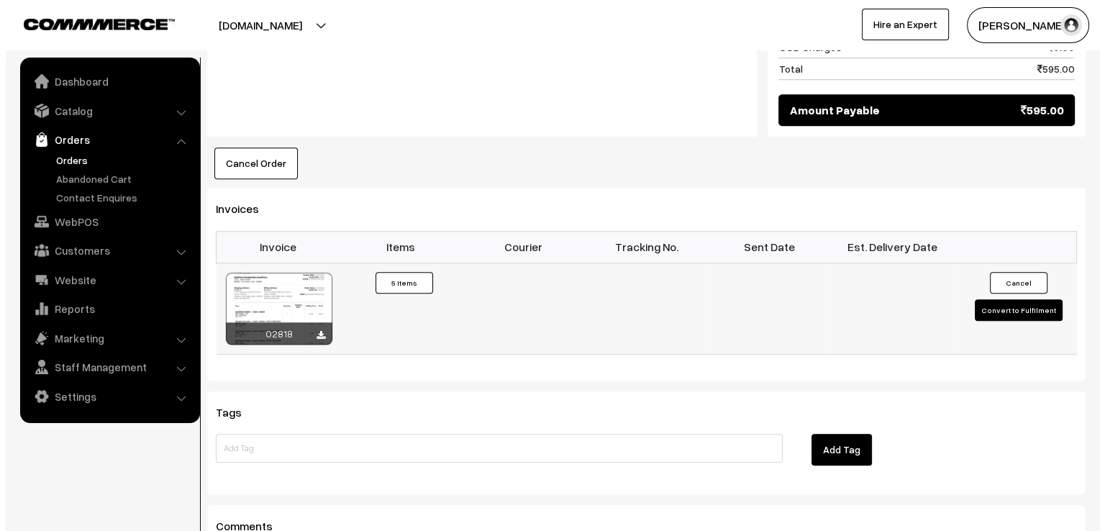
scroll to position [1215, 0]
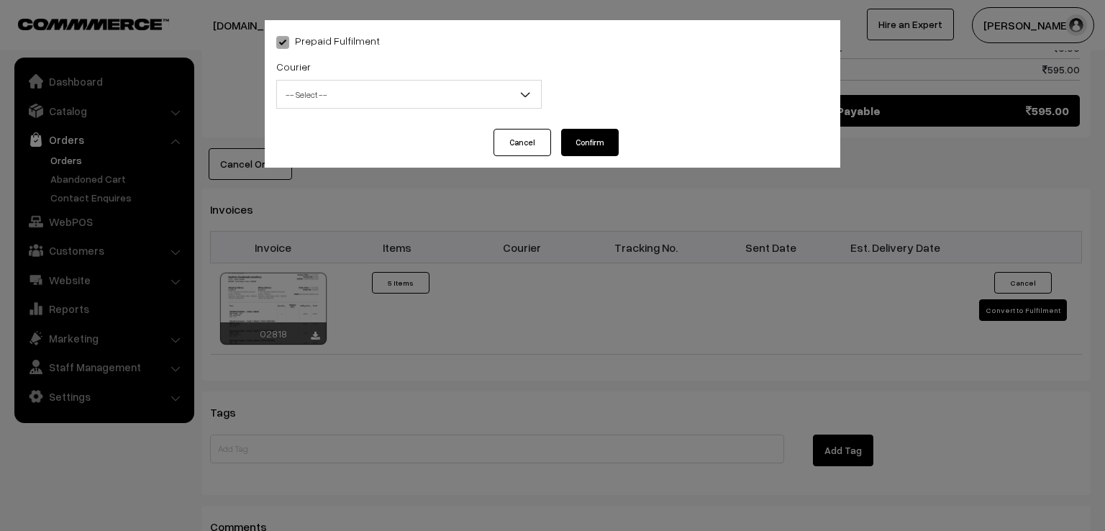
click at [484, 91] on span "-- Select --" at bounding box center [409, 94] width 264 height 25
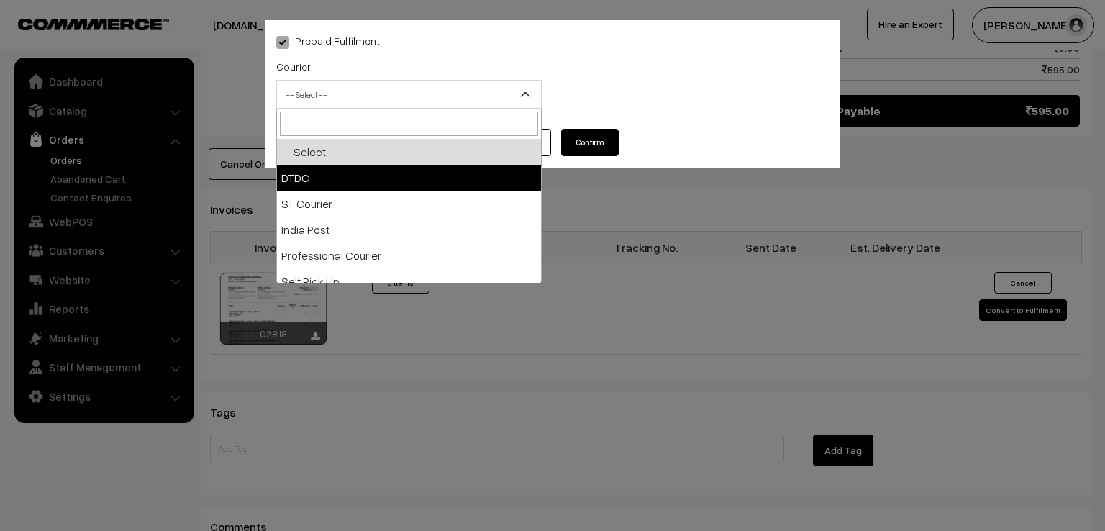
select select "1"
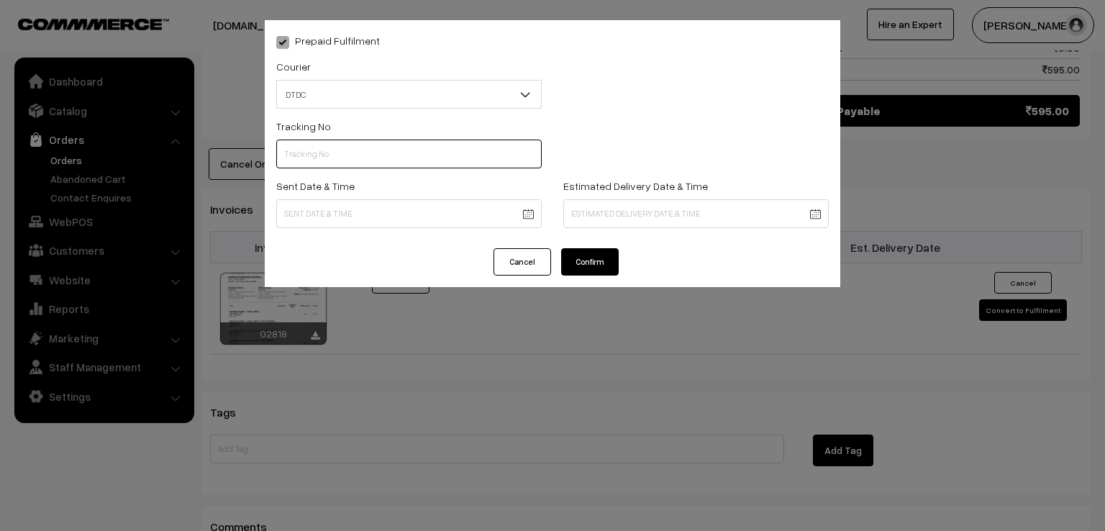
click at [345, 161] on input "text" at bounding box center [409, 154] width 266 height 29
type input "D2003855424"
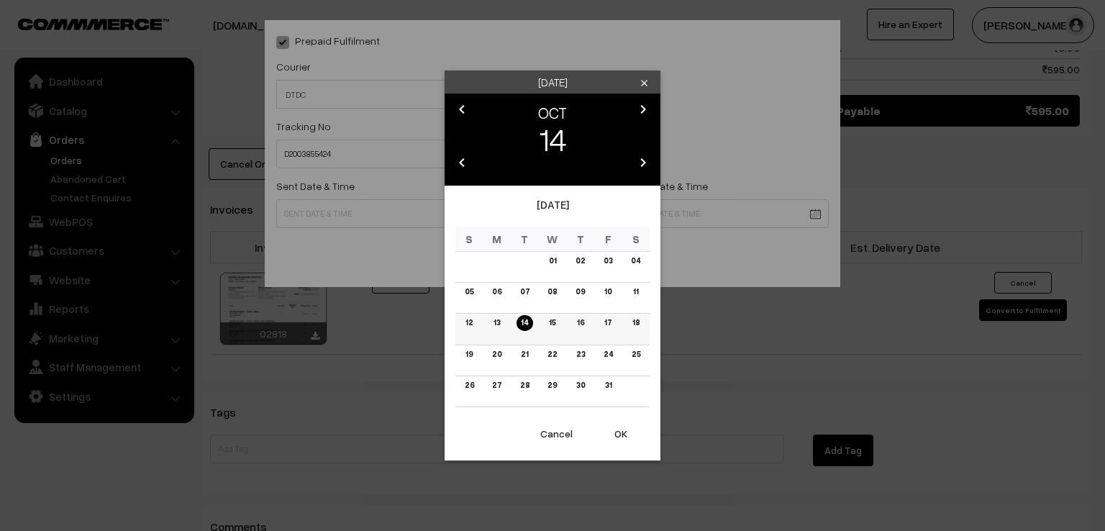
click at [493, 326] on link "13" at bounding box center [496, 322] width 15 height 15
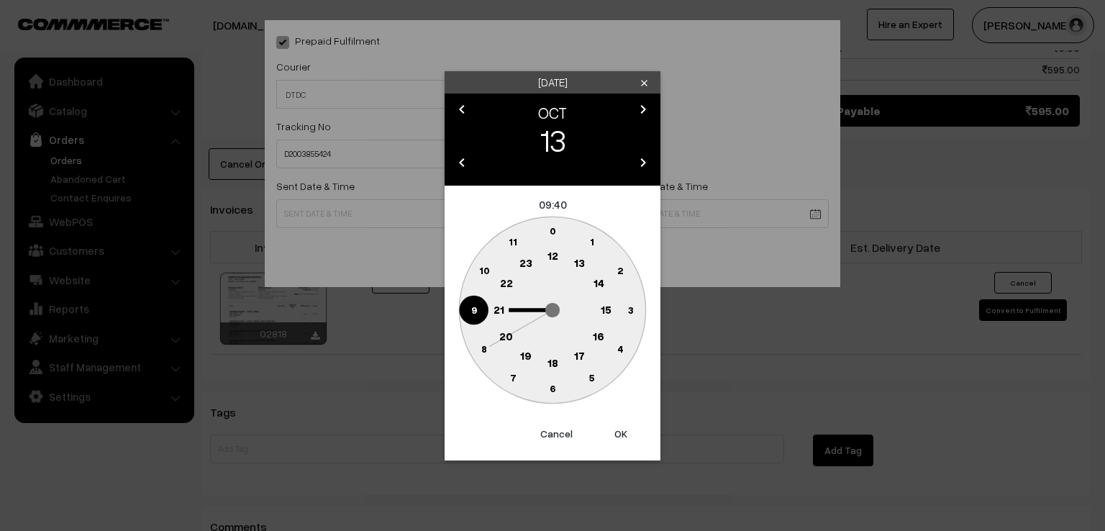
click at [467, 312] on circle at bounding box center [474, 310] width 30 height 30
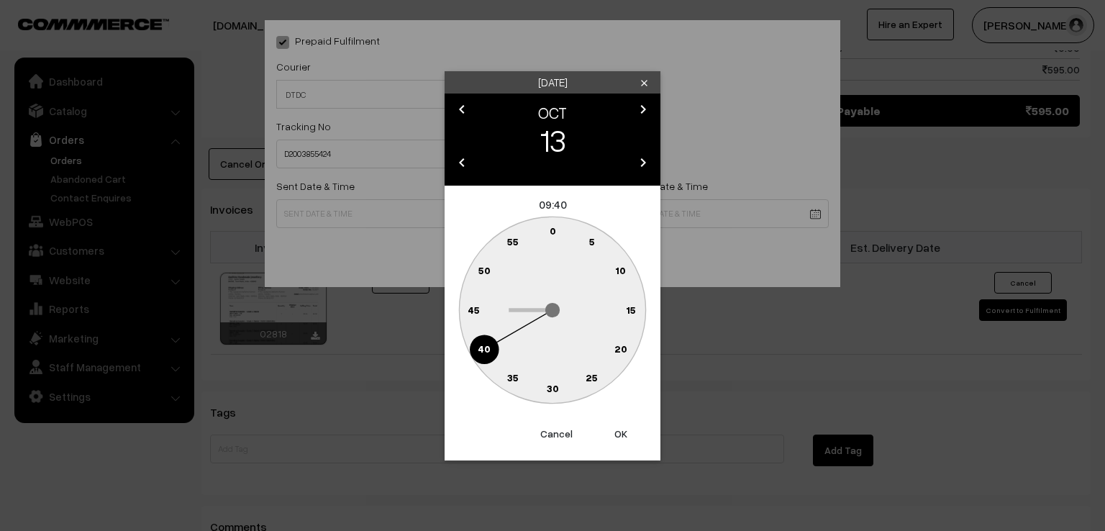
click at [552, 228] on text "0" at bounding box center [553, 231] width 6 height 12
type input "13-10-2025 09:00"
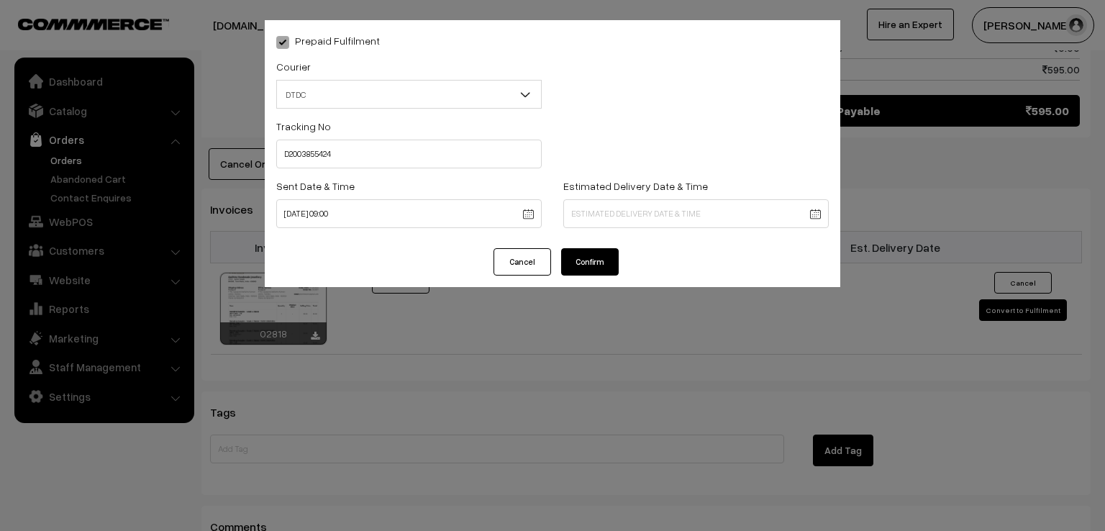
click at [595, 268] on button "Confirm" at bounding box center [590, 261] width 58 height 27
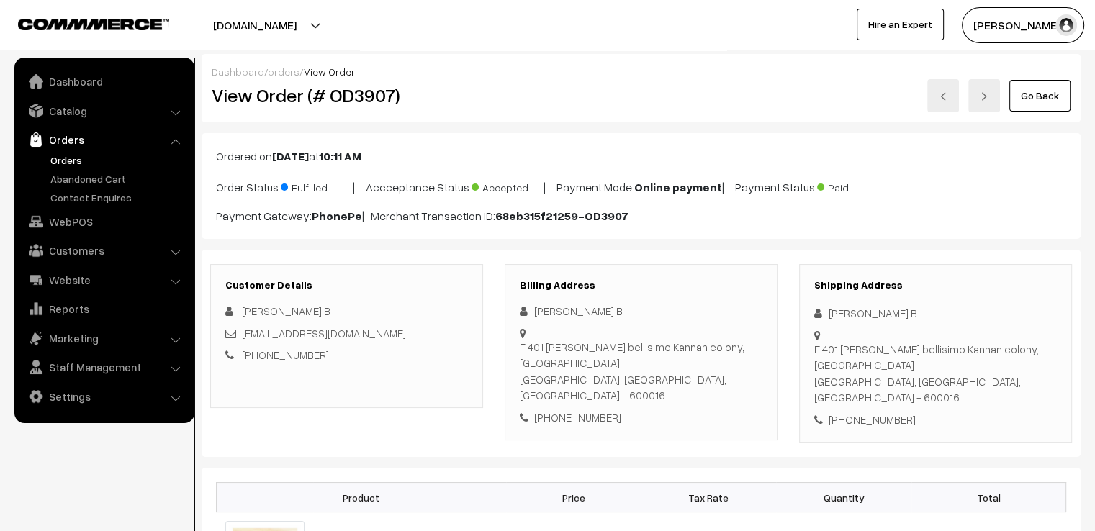
click at [1042, 101] on link "Go Back" at bounding box center [1039, 96] width 61 height 32
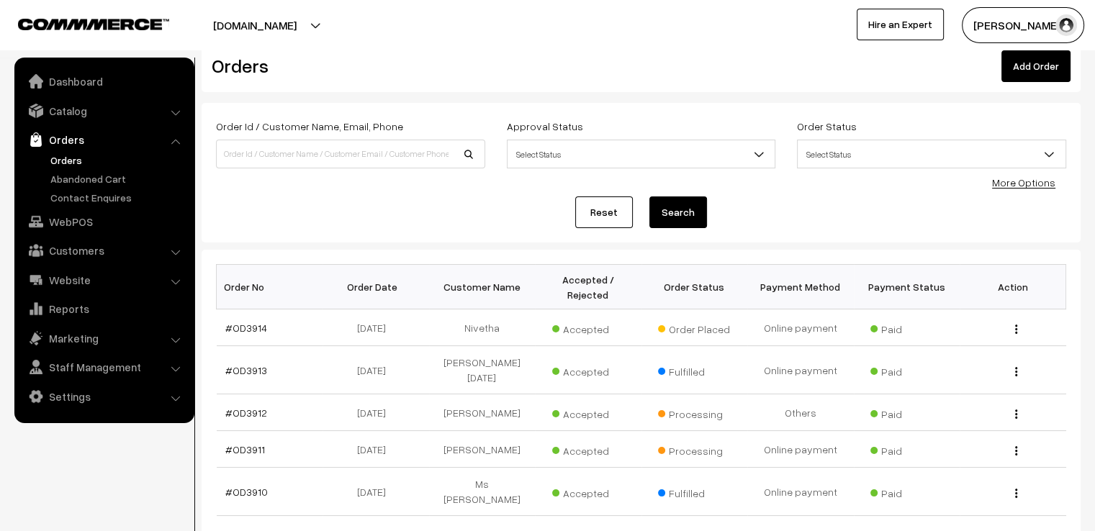
scroll to position [86, 0]
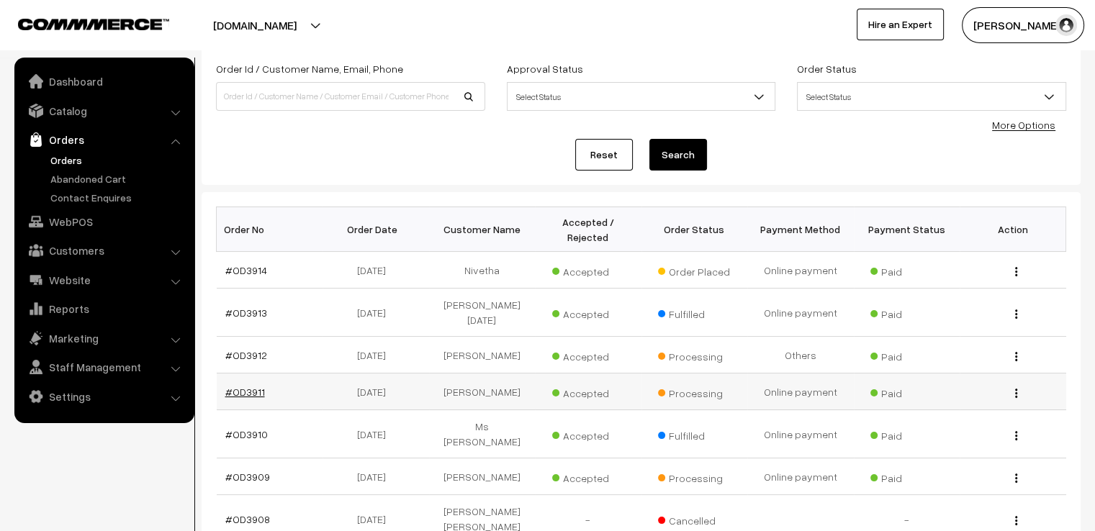
click at [249, 386] on link "#OD3911" at bounding box center [245, 392] width 40 height 12
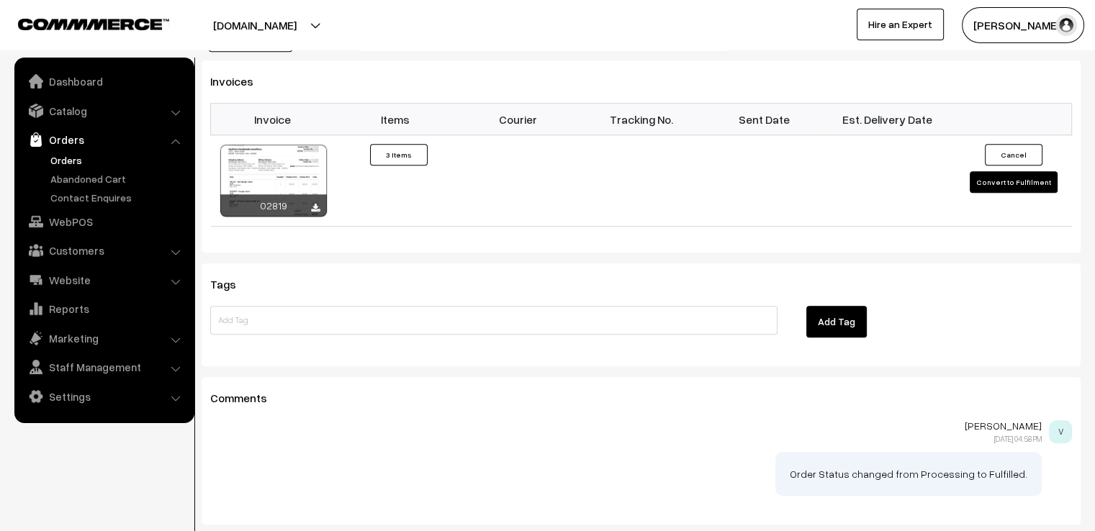
scroll to position [1180, 0]
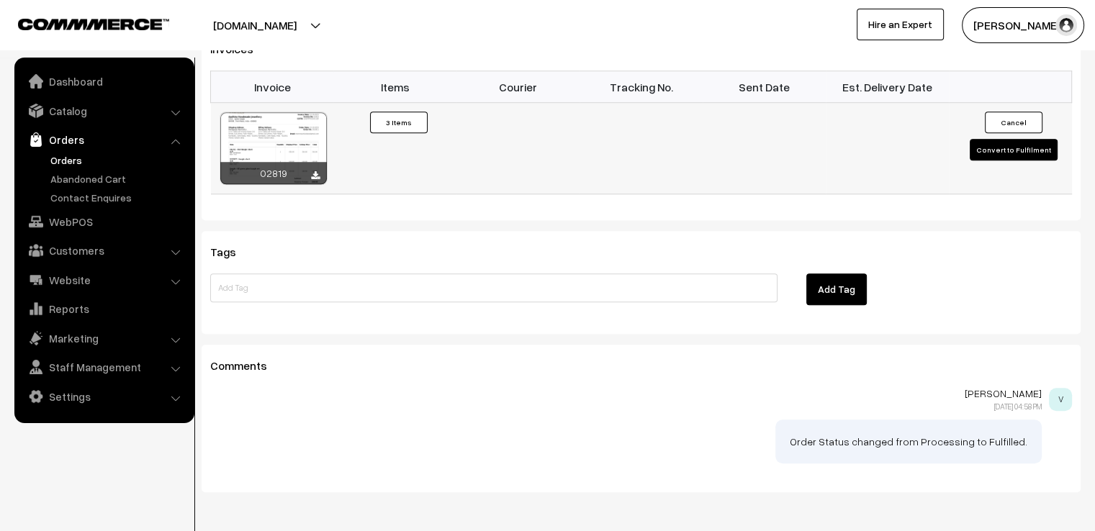
click at [1016, 150] on button "Convert to Fulfilment" at bounding box center [1013, 150] width 88 height 22
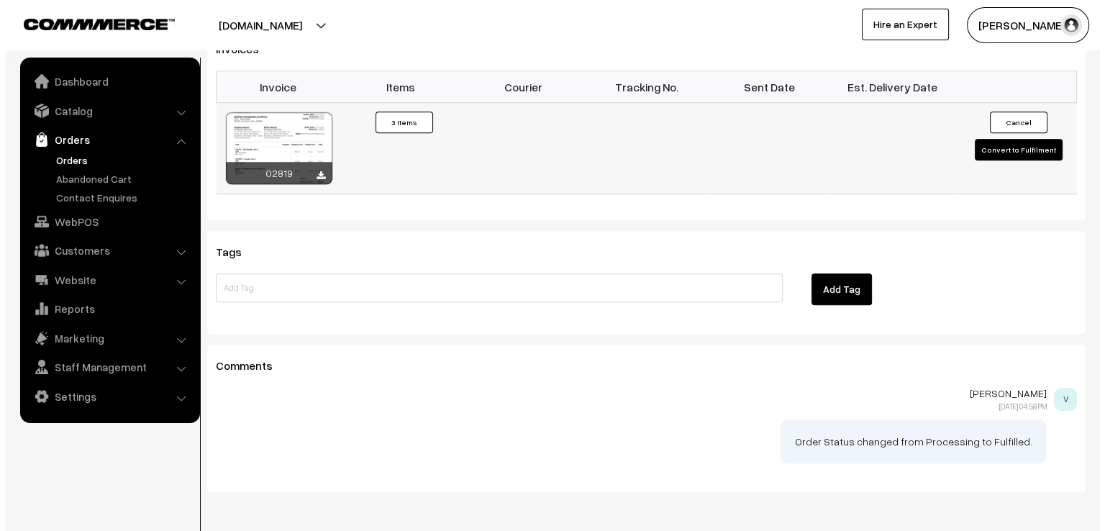
scroll to position [1184, 0]
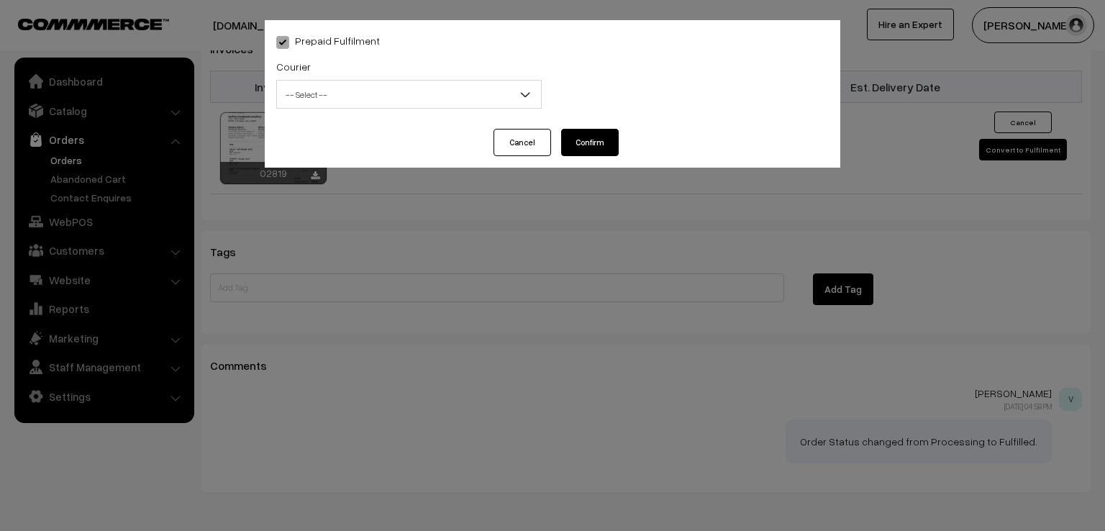
click at [480, 100] on span "-- Select --" at bounding box center [409, 94] width 264 height 25
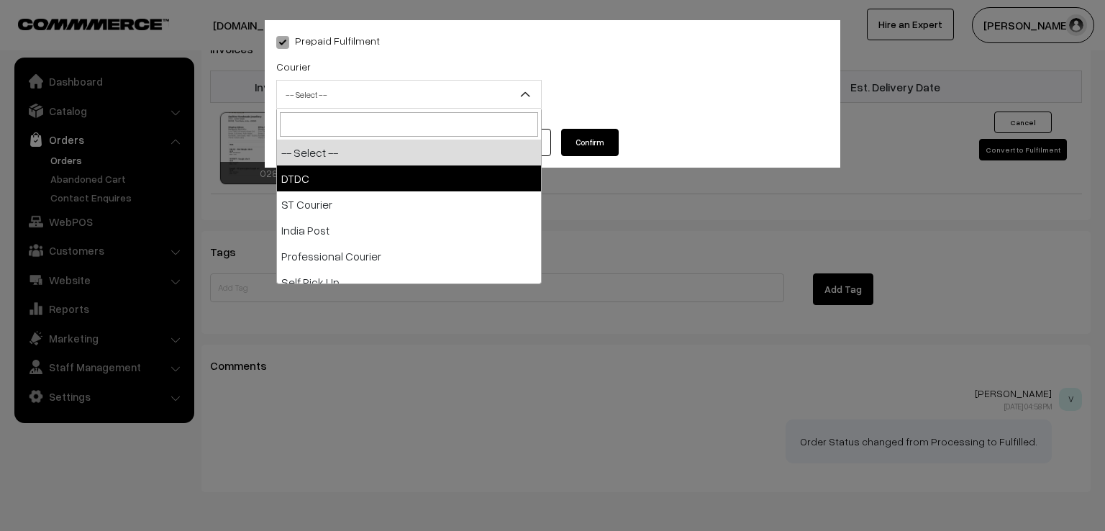
select select "1"
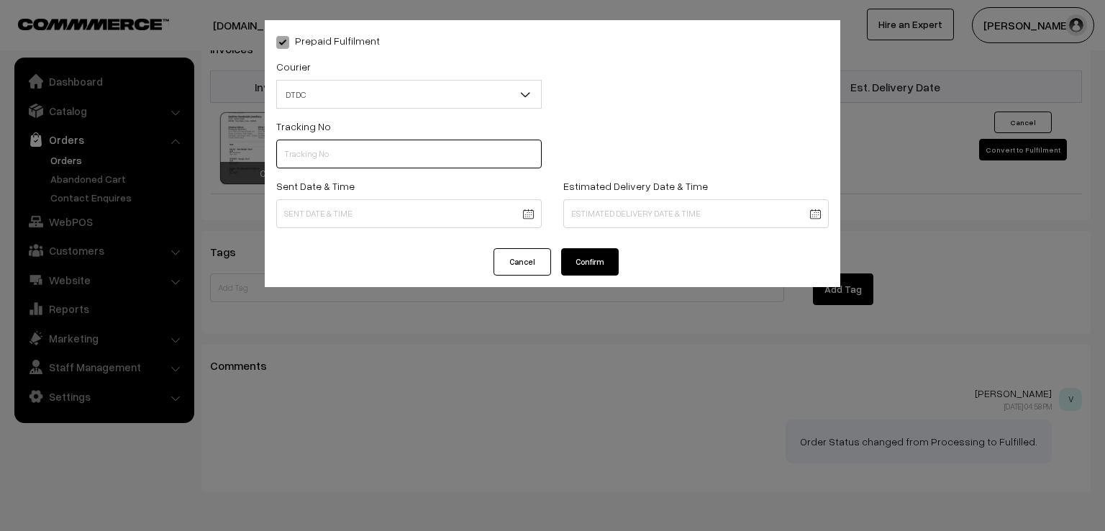
click at [389, 162] on input "text" at bounding box center [409, 154] width 266 height 29
type input "D2003855423"
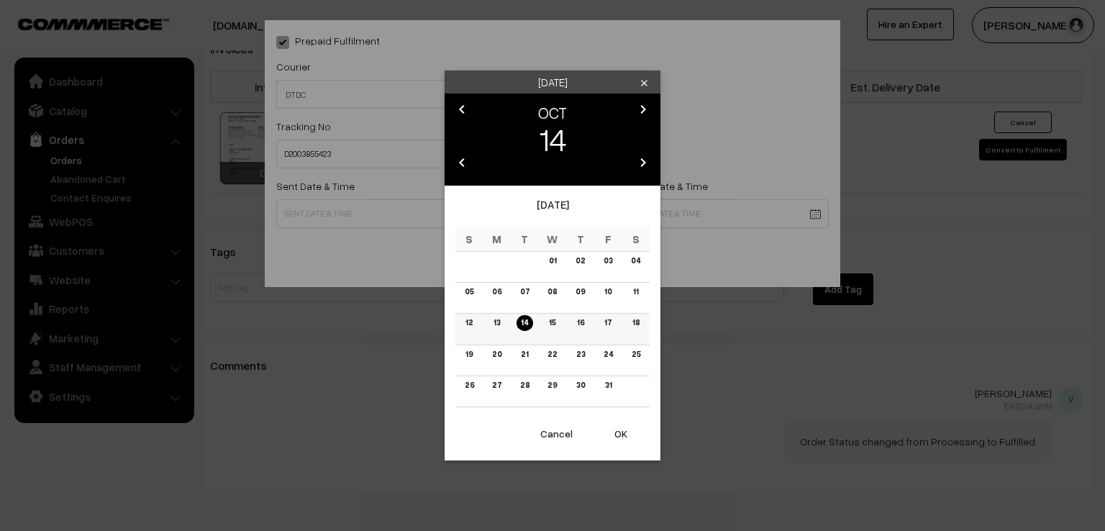
click at [496, 317] on link "13" at bounding box center [496, 322] width 15 height 15
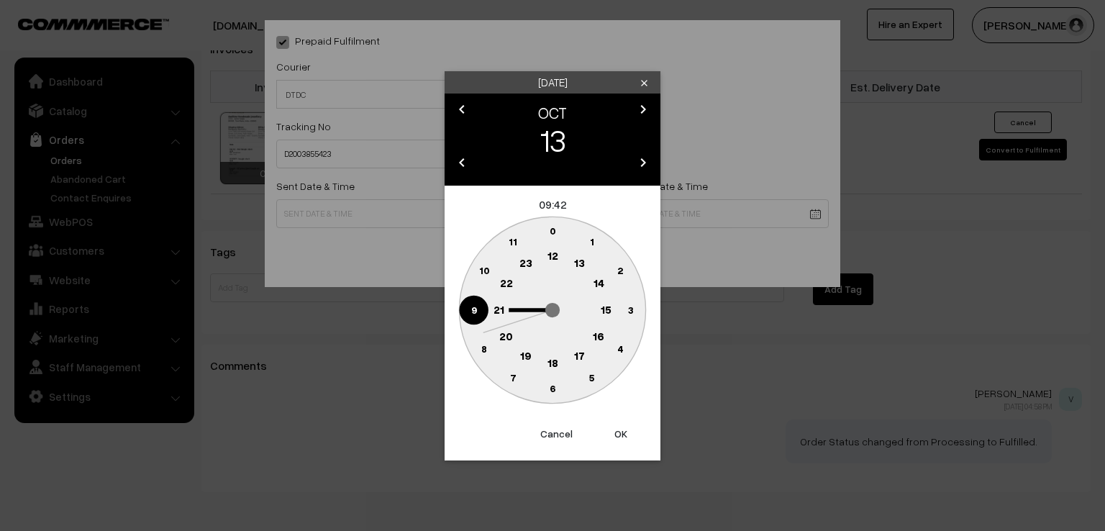
click at [470, 317] on circle at bounding box center [474, 310] width 30 height 30
click at [551, 231] on text "0" at bounding box center [553, 231] width 6 height 12
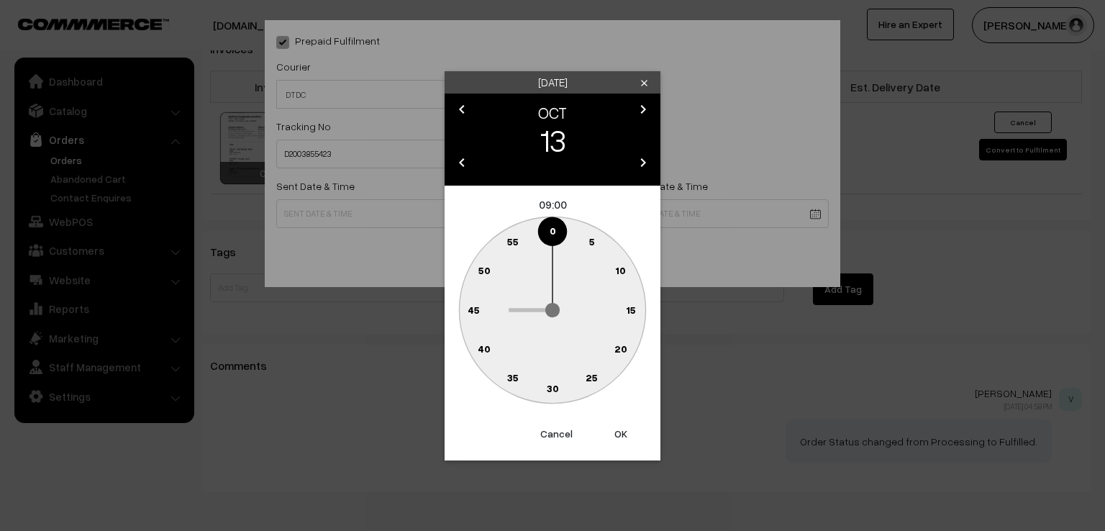
type input "13-10-2025 09:00"
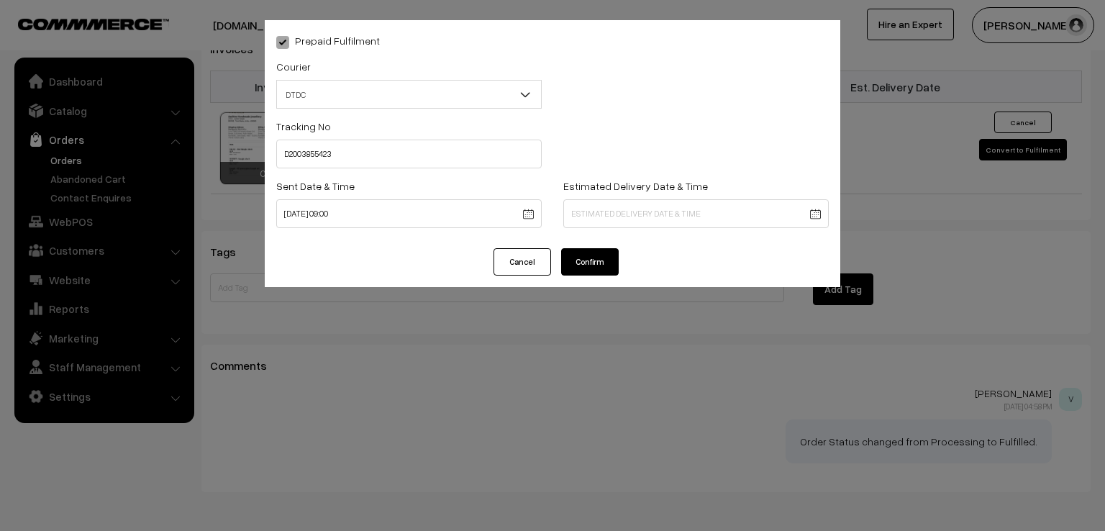
click at [594, 263] on button "Confirm" at bounding box center [590, 261] width 58 height 27
